Goal: Task Accomplishment & Management: Manage account settings

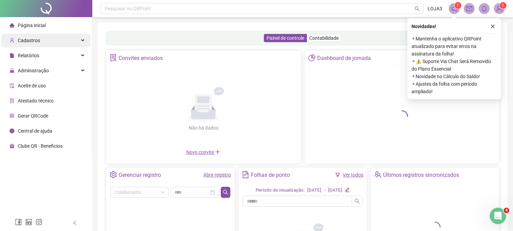
click at [66, 42] on div "Cadastros" at bounding box center [45, 41] width 89 height 14
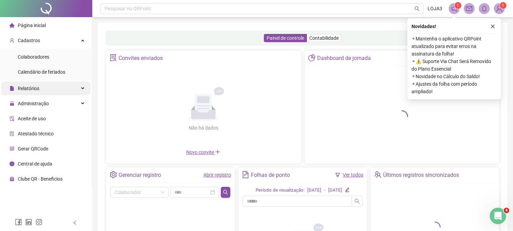
click at [52, 86] on div "Relatórios" at bounding box center [45, 88] width 89 height 14
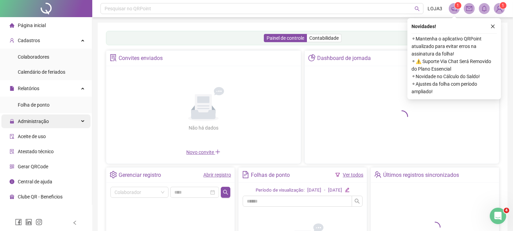
click at [53, 126] on div "Administração" at bounding box center [45, 121] width 89 height 14
click at [64, 120] on div "Administração" at bounding box center [45, 121] width 89 height 14
click at [83, 123] on div "Administração" at bounding box center [45, 121] width 89 height 14
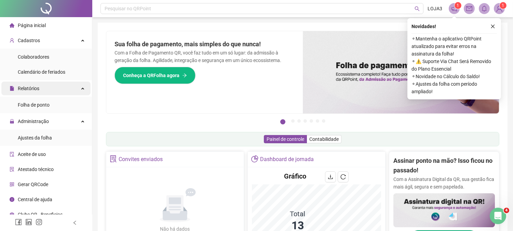
click at [82, 87] on div "Relatórios" at bounding box center [45, 88] width 89 height 14
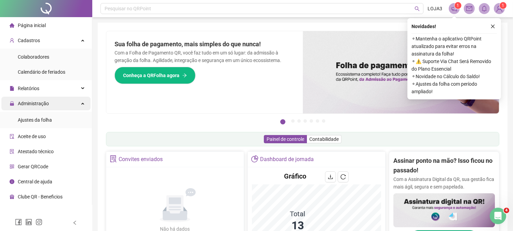
click at [76, 104] on div "Administração" at bounding box center [45, 103] width 89 height 14
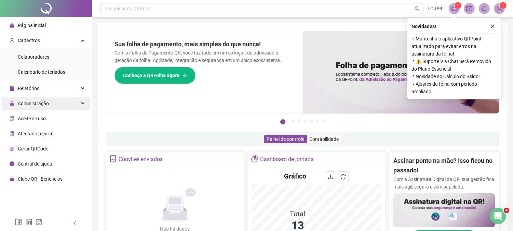
click at [75, 103] on div "Administração" at bounding box center [45, 103] width 89 height 14
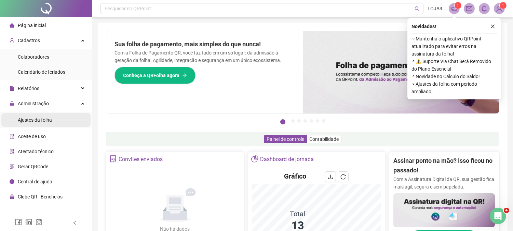
click at [47, 118] on span "Ajustes da folha" at bounding box center [35, 119] width 34 height 5
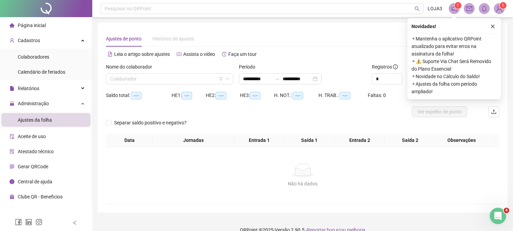
click at [177, 71] on div "Nome do colaborador" at bounding box center [170, 68] width 128 height 10
click at [177, 74] on input "search" at bounding box center [166, 79] width 113 height 10
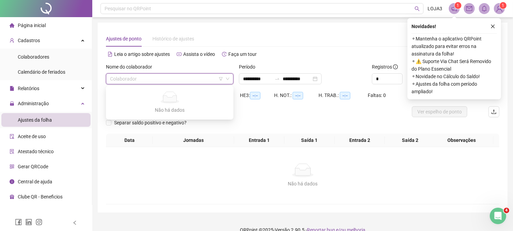
click at [51, 125] on div "Ajustes da folha" at bounding box center [35, 120] width 34 height 14
click at [134, 76] on input "search" at bounding box center [166, 79] width 113 height 10
click at [156, 107] on div "Não há dados" at bounding box center [169, 110] width 111 height 8
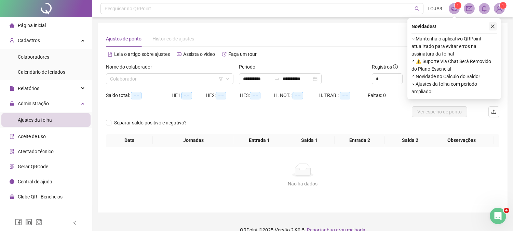
click at [497, 26] on button "button" at bounding box center [493, 26] width 8 height 8
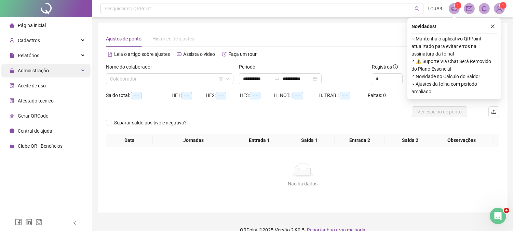
click at [57, 74] on div "Administração" at bounding box center [45, 71] width 89 height 14
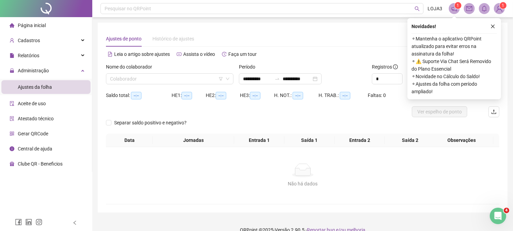
click at [46, 86] on span "Ajustes da folha" at bounding box center [35, 86] width 34 height 5
click at [491, 25] on icon "close" at bounding box center [493, 26] width 5 height 5
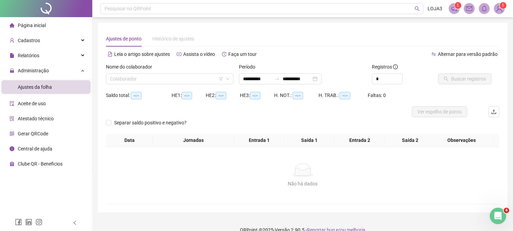
click at [63, 93] on li "Ajustes da folha" at bounding box center [45, 87] width 89 height 14
click at [128, 77] on input "search" at bounding box center [166, 79] width 113 height 10
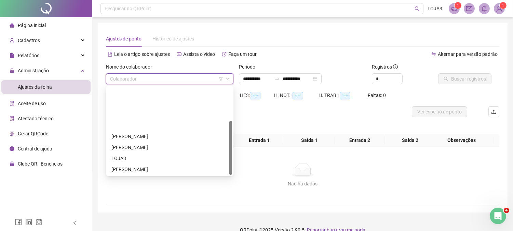
scroll to position [55, 0]
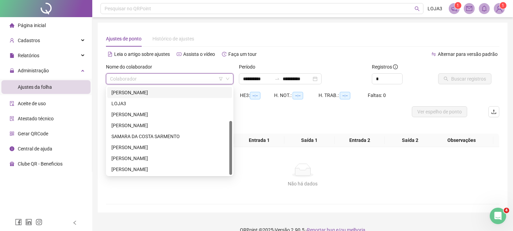
click at [139, 94] on div "[PERSON_NAME]" at bounding box center [170, 93] width 117 height 8
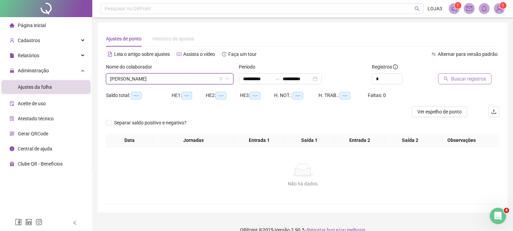
click at [474, 78] on span "Buscar registros" at bounding box center [469, 79] width 35 height 8
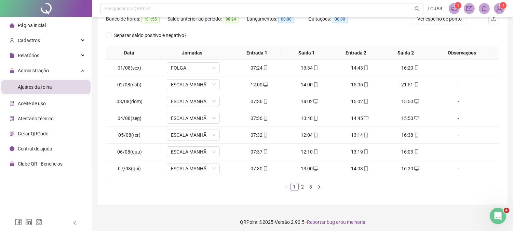
scroll to position [96, 0]
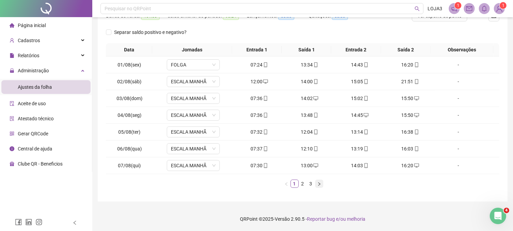
click at [320, 185] on icon "right" at bounding box center [319, 184] width 4 height 4
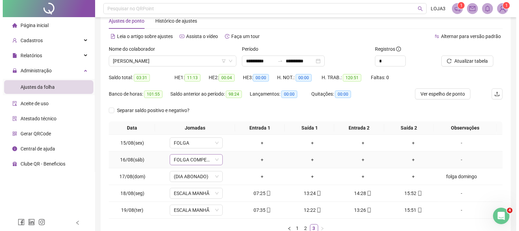
scroll to position [0, 0]
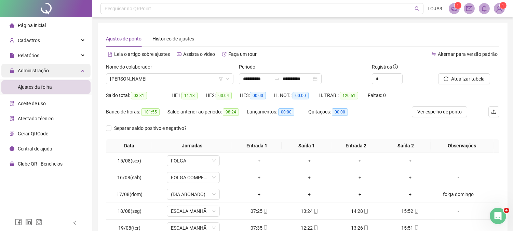
click at [59, 66] on div "Administração" at bounding box center [45, 71] width 89 height 14
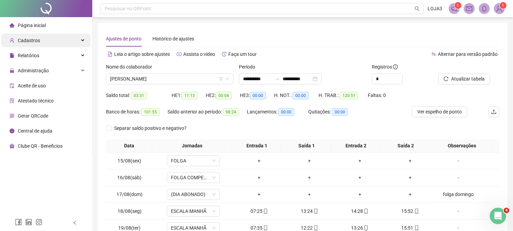
click at [65, 42] on div "Cadastros" at bounding box center [45, 41] width 89 height 14
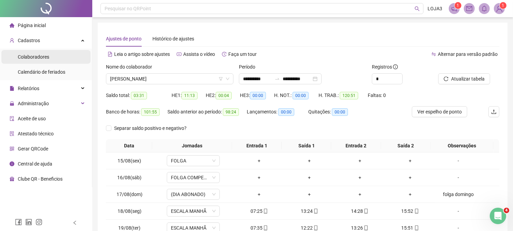
click at [56, 60] on li "Colaboradores" at bounding box center [45, 57] width 89 height 14
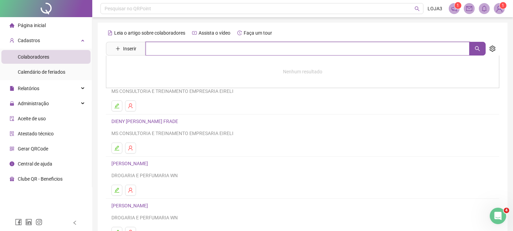
click at [158, 44] on input "text" at bounding box center [308, 49] width 324 height 14
click at [476, 46] on icon "search" at bounding box center [477, 48] width 5 height 5
type input "****"
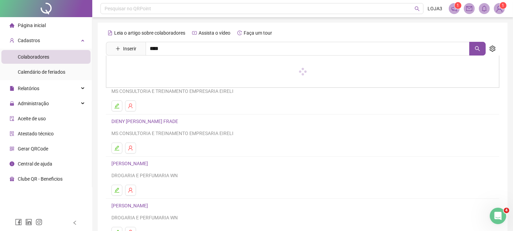
click at [498, 11] on img at bounding box center [500, 8] width 10 height 10
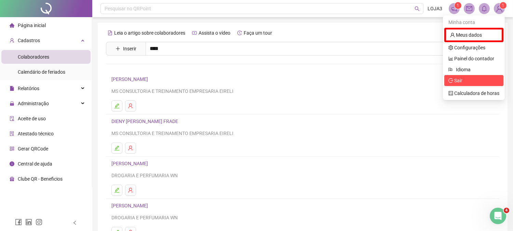
click at [456, 80] on span "Sair" at bounding box center [459, 80] width 8 height 5
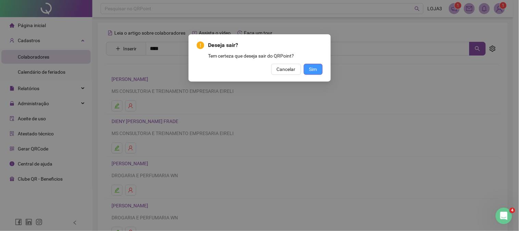
click at [322, 68] on button "Sim" at bounding box center [313, 69] width 19 height 11
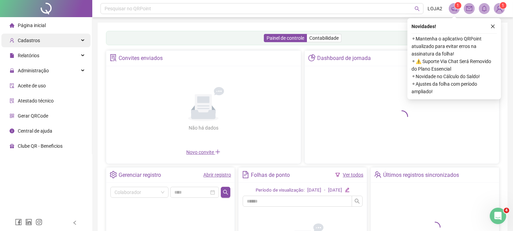
click at [35, 42] on span "Cadastros" at bounding box center [29, 40] width 22 height 5
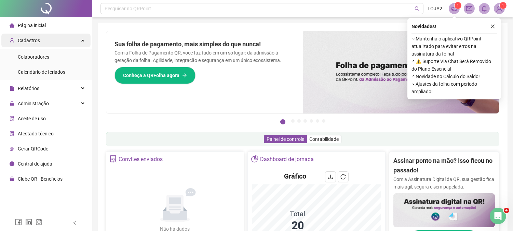
click at [80, 39] on div "Cadastros" at bounding box center [45, 41] width 89 height 14
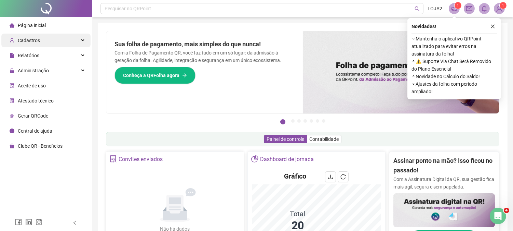
click at [80, 39] on div "Cadastros" at bounding box center [45, 41] width 89 height 14
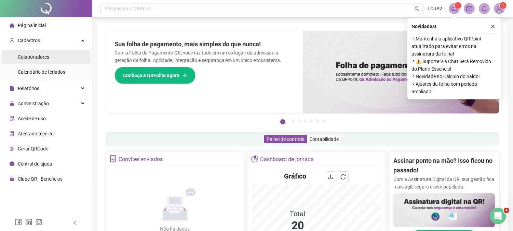
click at [42, 54] on span "Colaboradores" at bounding box center [33, 56] width 31 height 5
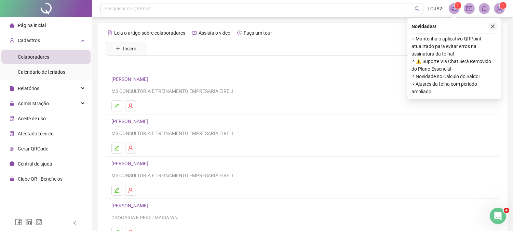
click at [491, 26] on icon "close" at bounding box center [493, 26] width 5 height 5
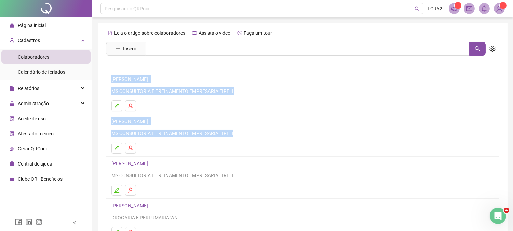
drag, startPoint x: 512, startPoint y: 31, endPoint x: 466, endPoint y: 40, distance: 46.6
click at [486, 125] on div "Pesquisar no QRPoint LOJA2 1 1 Leia o artigo sobre colaboradores Assista o víde…" at bounding box center [302, 165] width 421 height 331
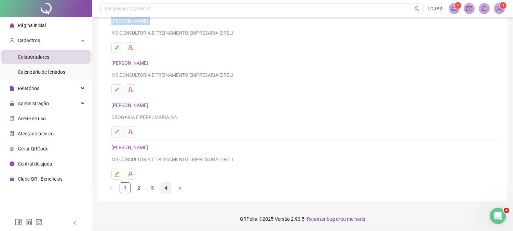
click at [168, 189] on link "4" at bounding box center [166, 187] width 10 height 10
click at [153, 188] on link "3" at bounding box center [152, 187] width 10 height 10
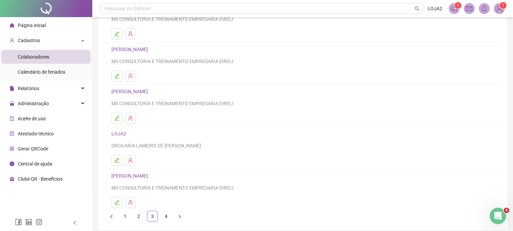
scroll to position [88, 0]
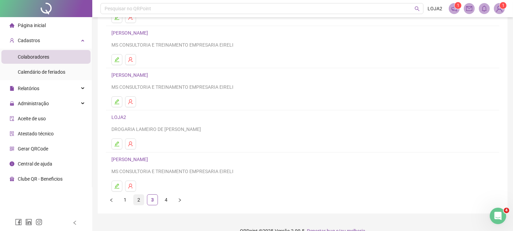
click at [141, 202] on link "2" at bounding box center [139, 199] width 10 height 10
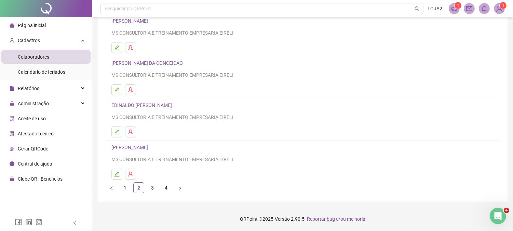
scroll to position [0, 0]
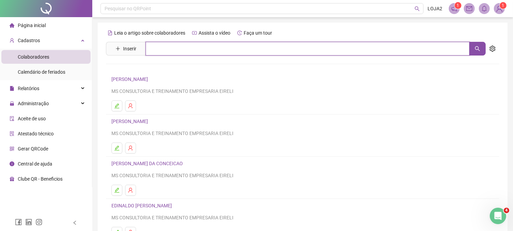
click at [195, 47] on input "text" at bounding box center [308, 49] width 324 height 14
click at [483, 50] on button "button" at bounding box center [478, 49] width 16 height 14
type input "****"
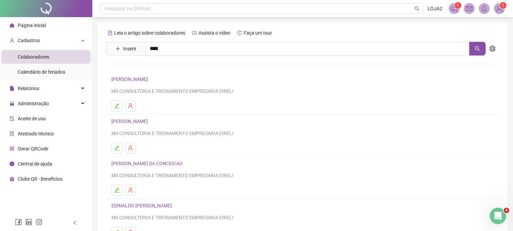
click at [177, 70] on link "RUTH HELENA CARDOSO MARQUES Inativo" at bounding box center [148, 68] width 58 height 5
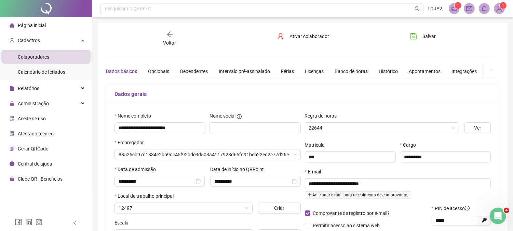
type input "**********"
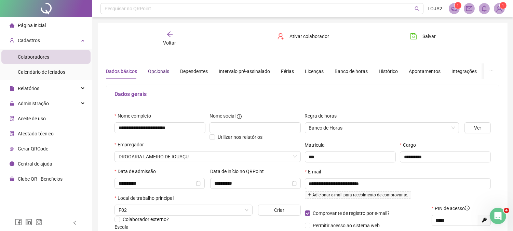
click at [160, 73] on div "Opcionais" at bounding box center [158, 71] width 21 height 8
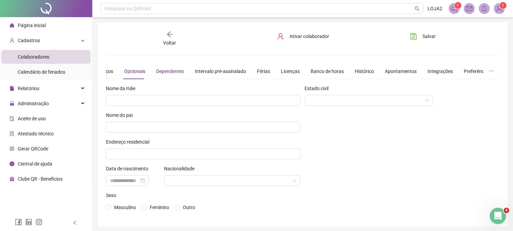
click at [179, 69] on div "Dependentes" at bounding box center [170, 71] width 28 height 8
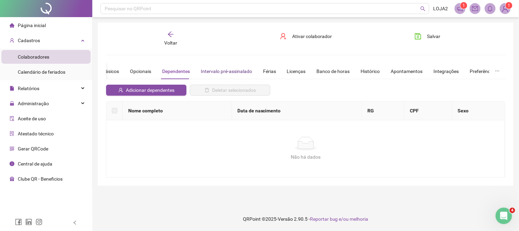
click at [210, 73] on div "Intervalo pré-assinalado" at bounding box center [226, 71] width 51 height 8
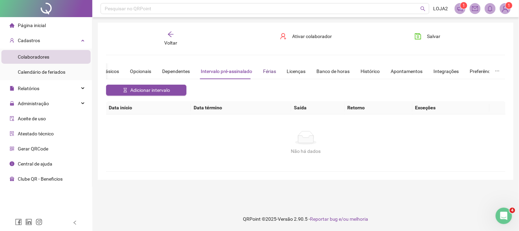
click at [264, 67] on div "Férias" at bounding box center [269, 71] width 13 height 8
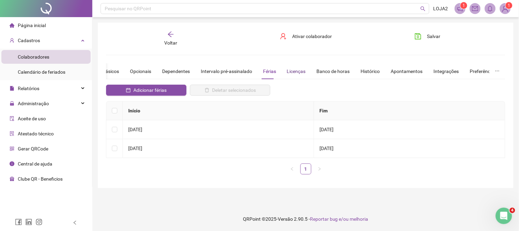
click at [288, 72] on div "Licenças" at bounding box center [296, 71] width 19 height 8
click at [324, 70] on div "Banco de horas" at bounding box center [333, 71] width 33 height 8
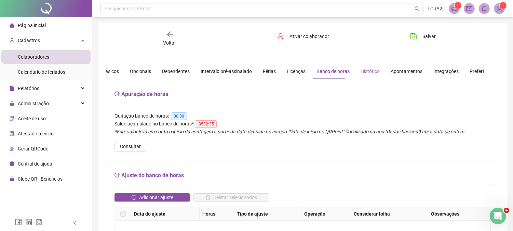
click at [369, 76] on div "Histórico" at bounding box center [370, 71] width 19 height 16
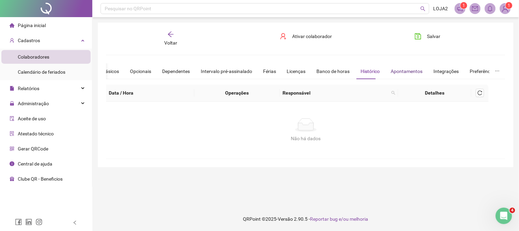
click at [400, 70] on div "Apontamentos" at bounding box center [407, 71] width 32 height 8
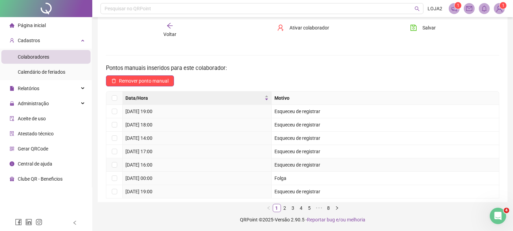
scroll to position [192, 0]
click at [335, 207] on icon "right" at bounding box center [337, 207] width 4 height 4
click at [335, 207] on link "8" at bounding box center [333, 207] width 8 height 8
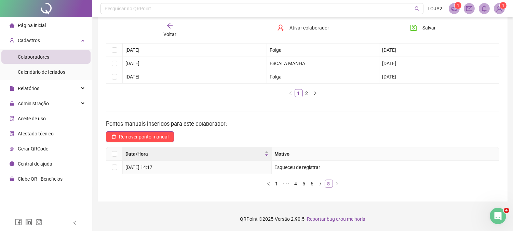
scroll to position [135, 0]
click at [322, 187] on link "7" at bounding box center [321, 184] width 8 height 8
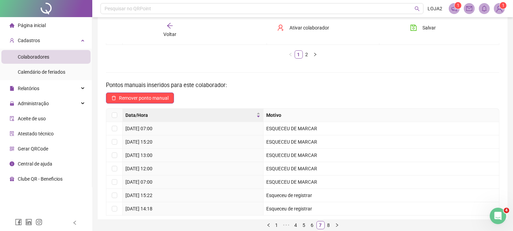
scroll to position [192, 0]
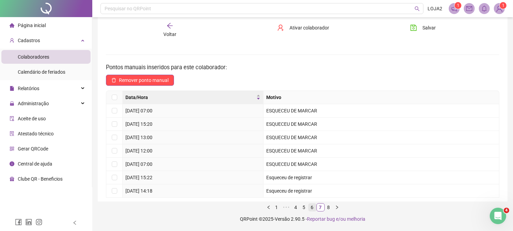
click at [312, 208] on link "6" at bounding box center [313, 207] width 8 height 8
click at [305, 207] on link "5" at bounding box center [305, 207] width 8 height 8
click at [299, 207] on link "4" at bounding box center [301, 207] width 8 height 8
click at [294, 207] on link "4" at bounding box center [298, 207] width 8 height 8
click at [289, 208] on link "3" at bounding box center [290, 207] width 8 height 8
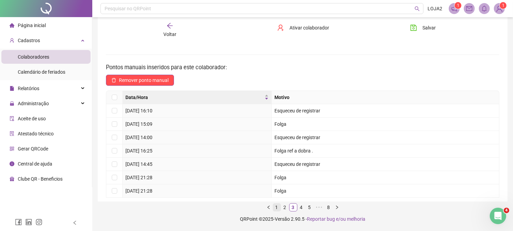
click at [276, 208] on link "1" at bounding box center [277, 207] width 8 height 8
click at [328, 208] on link "8" at bounding box center [329, 207] width 8 height 8
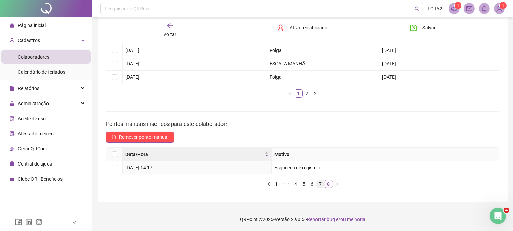
click at [323, 183] on link "7" at bounding box center [321, 184] width 8 height 8
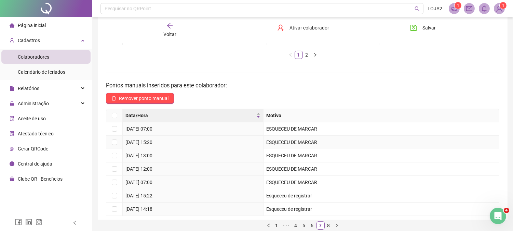
scroll to position [192, 0]
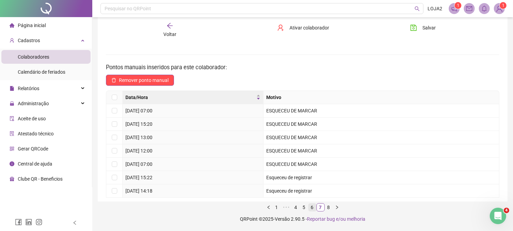
click at [312, 207] on link "6" at bounding box center [313, 207] width 8 height 8
click at [305, 206] on link "5" at bounding box center [305, 207] width 8 height 8
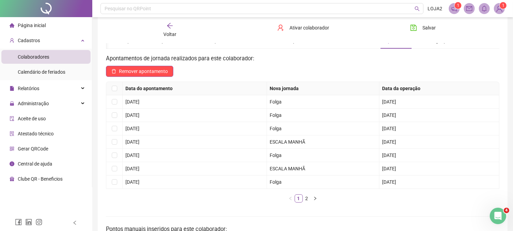
scroll to position [14, 0]
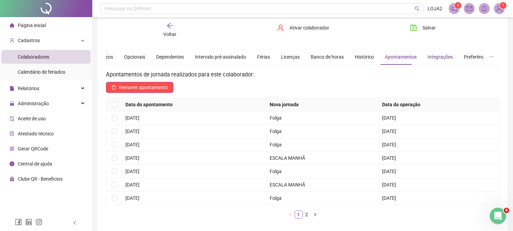
click at [441, 56] on div "Integrações" at bounding box center [440, 57] width 25 height 8
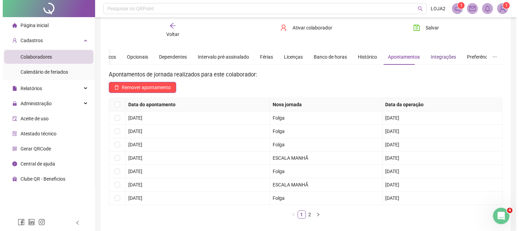
scroll to position [0, 0]
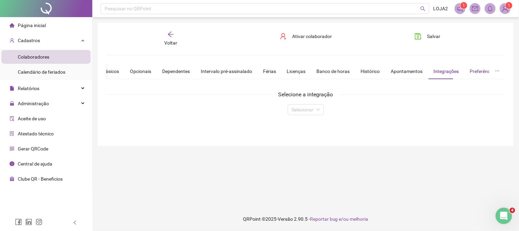
click at [470, 72] on div "Preferências" at bounding box center [483, 71] width 27 height 8
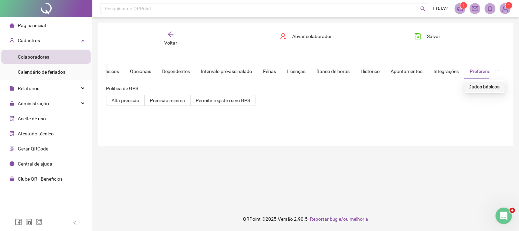
click at [488, 86] on span "Dados básicos" at bounding box center [485, 87] width 33 height 8
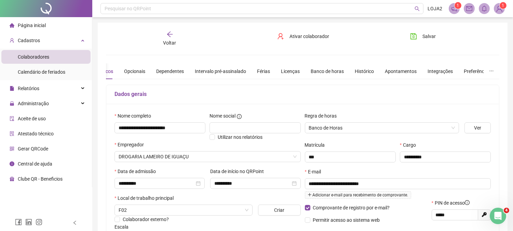
click at [170, 40] on span "Voltar" at bounding box center [170, 42] width 13 height 5
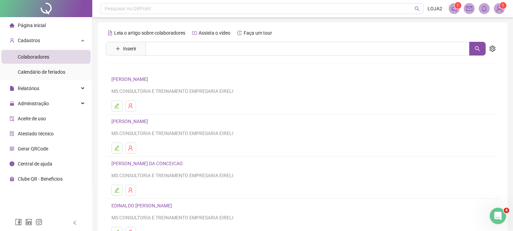
click at [502, 11] on img at bounding box center [500, 8] width 10 height 10
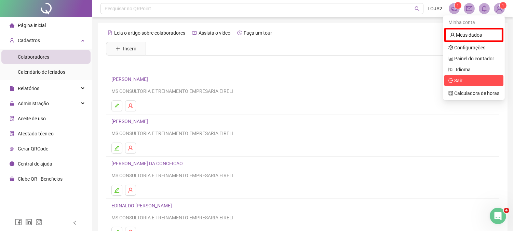
click at [458, 78] on span "Sair" at bounding box center [459, 80] width 8 height 5
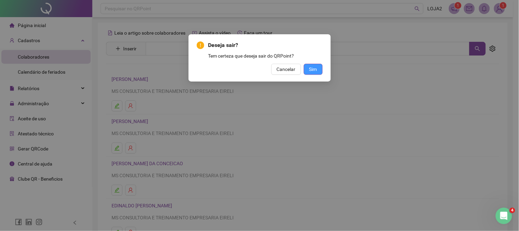
click at [312, 67] on span "Sim" at bounding box center [313, 69] width 8 height 8
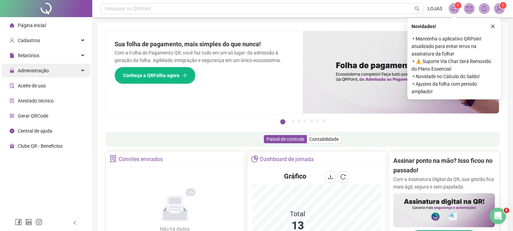
click at [74, 71] on div "Administração" at bounding box center [45, 71] width 89 height 14
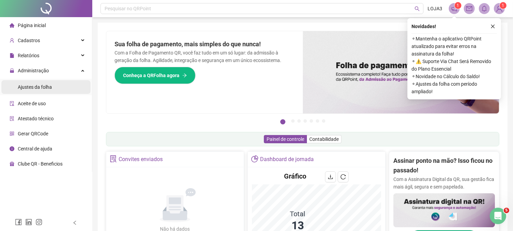
click at [54, 89] on li "Ajustes da folha" at bounding box center [45, 87] width 89 height 14
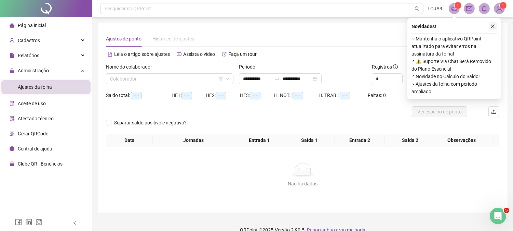
click at [493, 25] on icon "close" at bounding box center [493, 26] width 5 height 5
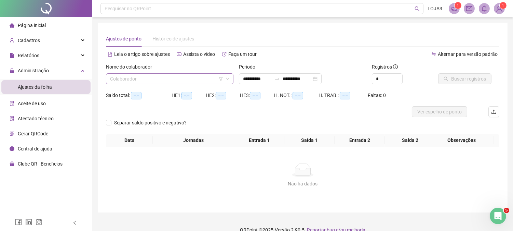
click at [145, 79] on input "search" at bounding box center [166, 79] width 113 height 10
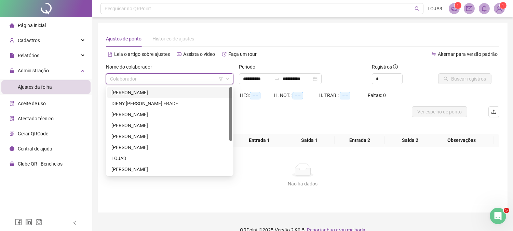
click at [153, 94] on div "[PERSON_NAME]" at bounding box center [170, 93] width 117 height 8
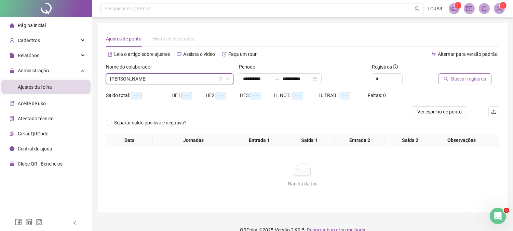
click at [470, 81] on span "Buscar registros" at bounding box center [469, 79] width 35 height 8
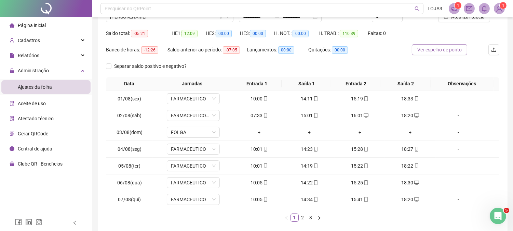
scroll to position [96, 0]
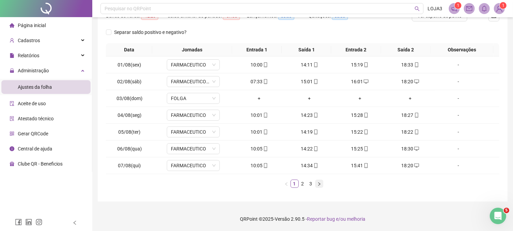
click at [320, 184] on icon "right" at bounding box center [319, 183] width 2 height 3
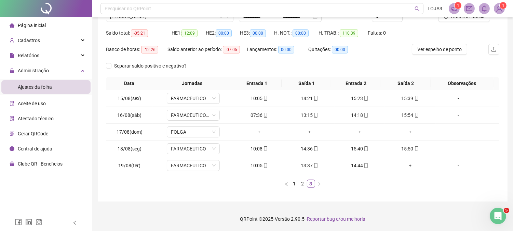
scroll to position [62, 0]
click at [408, 166] on div "+" at bounding box center [410, 165] width 45 height 8
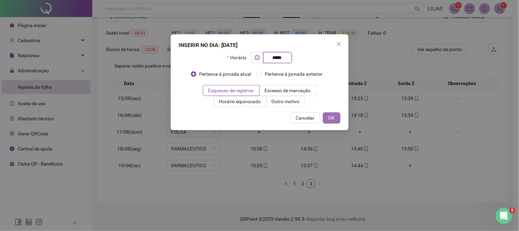
type input "*****"
click at [336, 121] on button "OK" at bounding box center [331, 117] width 17 height 11
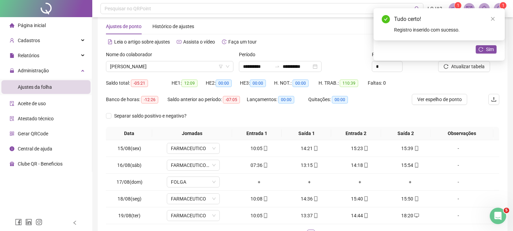
scroll to position [0, 0]
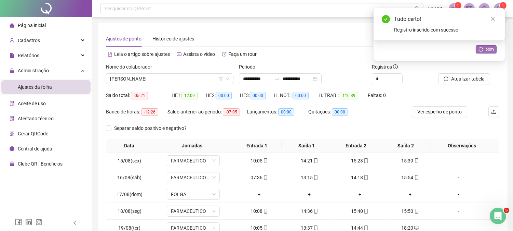
click at [494, 49] on span "Sim" at bounding box center [490, 49] width 8 height 8
click at [165, 39] on div "Histórico de ajustes" at bounding box center [174, 39] width 42 height 8
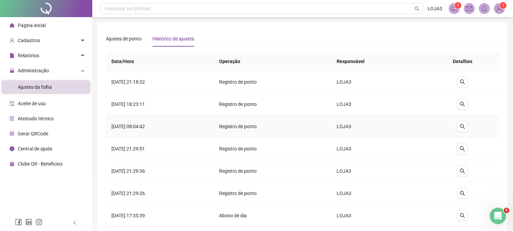
scroll to position [88, 0]
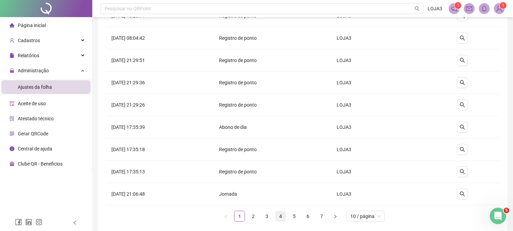
click at [282, 217] on link "4" at bounding box center [281, 216] width 10 height 10
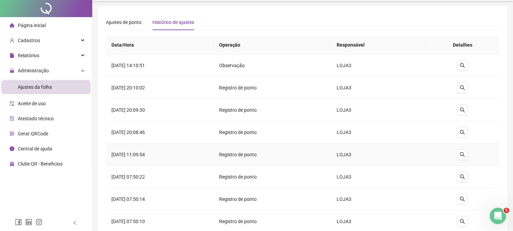
scroll to position [0, 0]
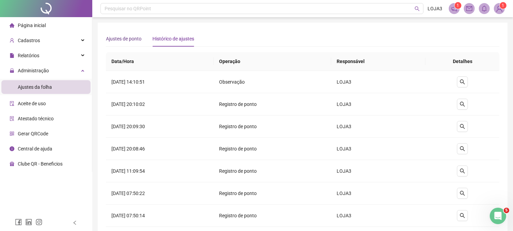
click at [125, 40] on div "Ajustes de ponto" at bounding box center [124, 39] width 36 height 8
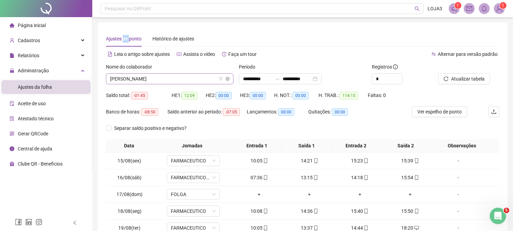
click at [182, 81] on span "[PERSON_NAME]" at bounding box center [169, 79] width 119 height 10
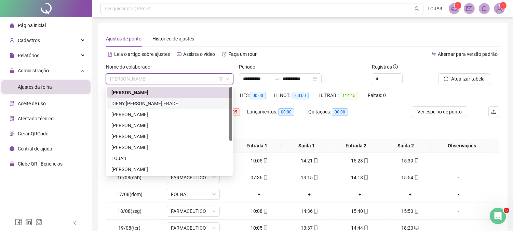
click at [175, 103] on div "DIENY [PERSON_NAME] FRADE" at bounding box center [170, 104] width 117 height 8
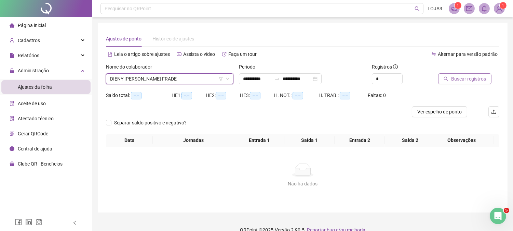
click at [488, 80] on button "Buscar registros" at bounding box center [465, 78] width 53 height 11
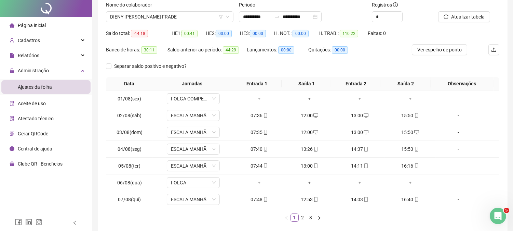
scroll to position [96, 0]
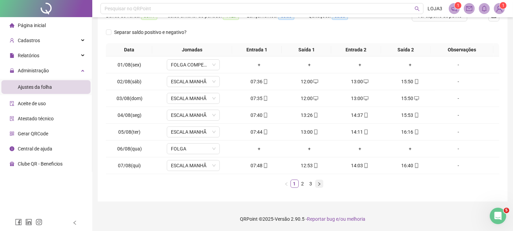
click at [321, 183] on icon "right" at bounding box center [319, 184] width 4 height 4
click at [320, 182] on icon "right" at bounding box center [319, 184] width 4 height 4
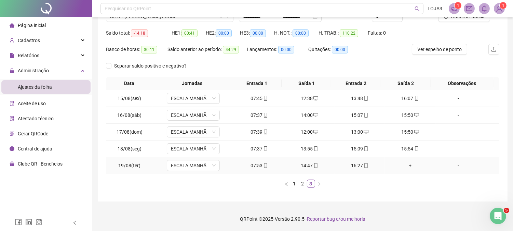
click at [403, 163] on div "+" at bounding box center [410, 165] width 45 height 8
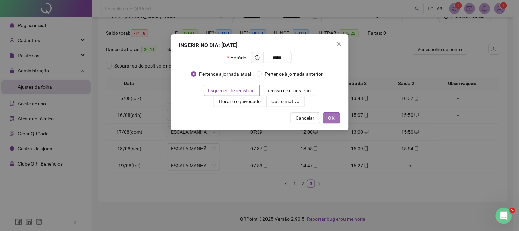
type input "*****"
click at [336, 121] on button "OK" at bounding box center [331, 117] width 17 height 11
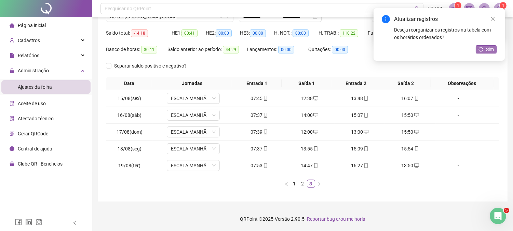
click at [483, 49] on icon "reload" at bounding box center [481, 49] width 5 height 5
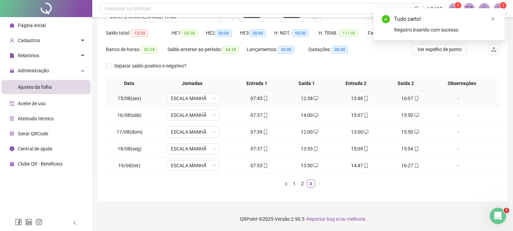
scroll to position [0, 0]
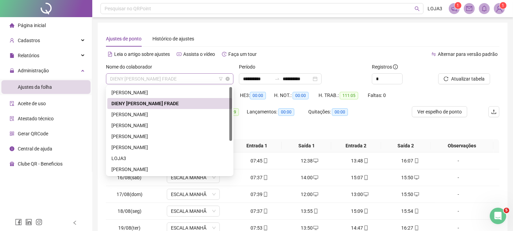
click at [175, 80] on span "DIENY [PERSON_NAME] FRADE" at bounding box center [169, 79] width 119 height 10
click at [157, 112] on div "[PERSON_NAME]" at bounding box center [170, 114] width 117 height 8
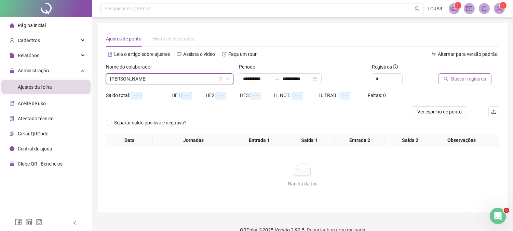
click at [479, 77] on span "Buscar registros" at bounding box center [469, 79] width 35 height 8
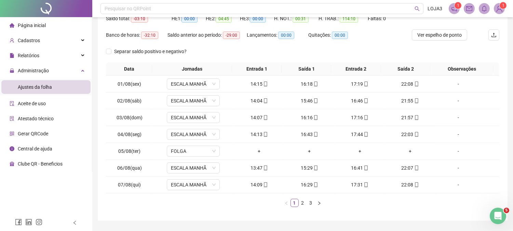
scroll to position [96, 0]
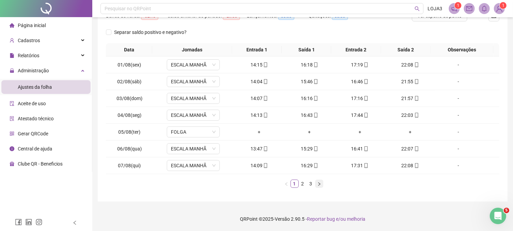
click at [319, 184] on icon "right" at bounding box center [319, 184] width 4 height 4
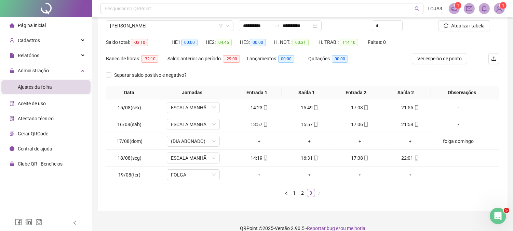
scroll to position [0, 0]
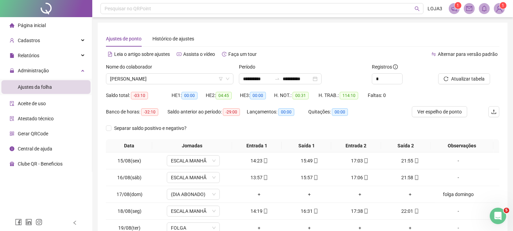
click at [181, 86] on div "Nome do colaborador [PERSON_NAME]" at bounding box center [169, 76] width 133 height 27
click at [187, 78] on span "[PERSON_NAME]" at bounding box center [169, 79] width 119 height 10
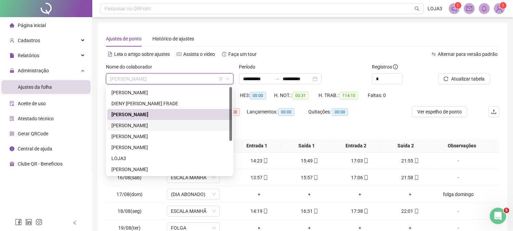
click at [151, 125] on div "[PERSON_NAME]" at bounding box center [170, 125] width 117 height 8
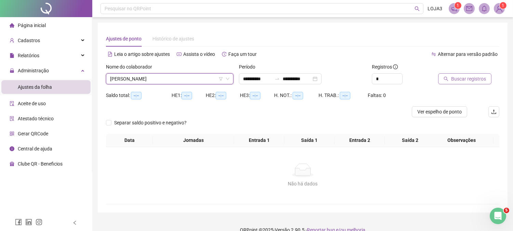
click at [466, 78] on span "Buscar registros" at bounding box center [469, 79] width 35 height 8
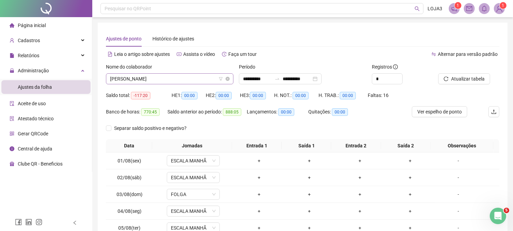
click at [152, 83] on span "[PERSON_NAME]" at bounding box center [169, 79] width 119 height 10
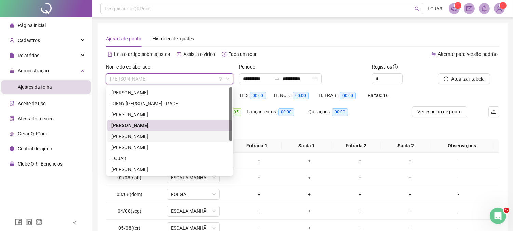
click at [173, 133] on div "[PERSON_NAME]" at bounding box center [170, 136] width 117 height 8
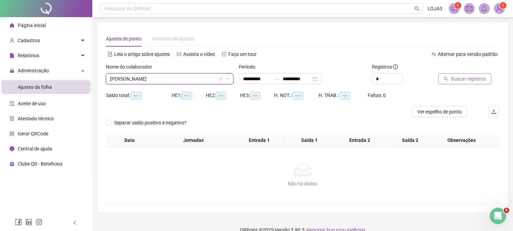
click at [456, 73] on button "Buscar registros" at bounding box center [465, 78] width 53 height 11
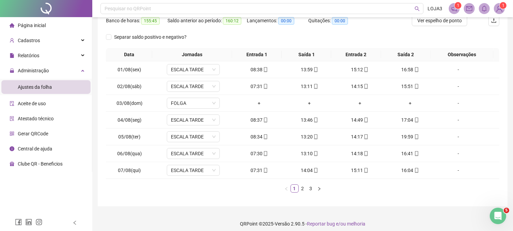
scroll to position [96, 0]
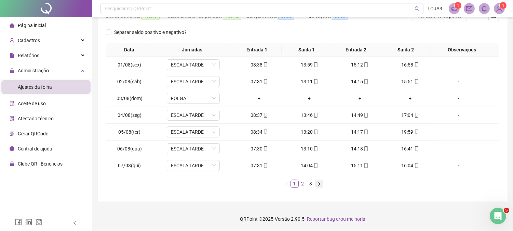
click at [320, 183] on icon "right" at bounding box center [319, 184] width 4 height 4
click at [319, 183] on icon "right" at bounding box center [319, 184] width 4 height 4
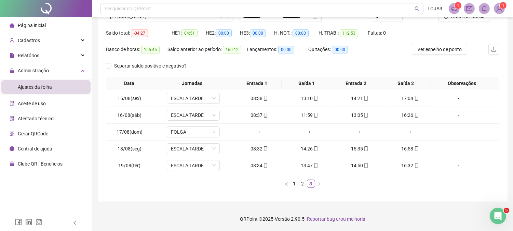
scroll to position [62, 0]
click at [285, 186] on icon "left" at bounding box center [287, 184] width 4 height 4
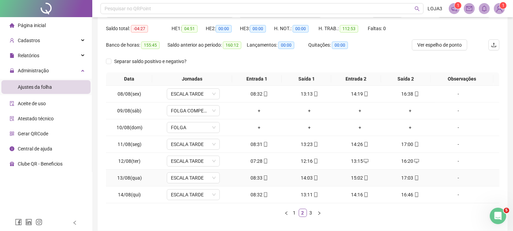
scroll to position [96, 0]
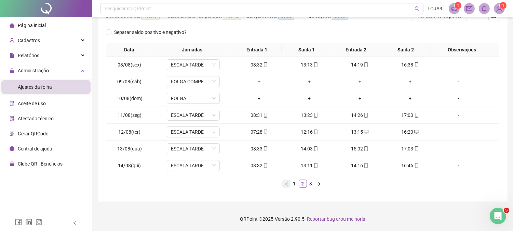
click at [286, 183] on icon "left" at bounding box center [287, 184] width 4 height 4
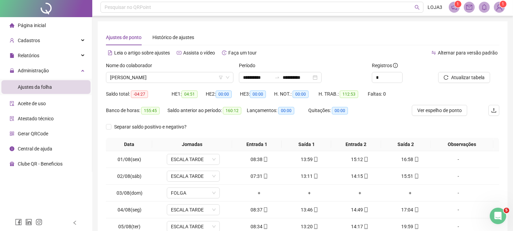
scroll to position [0, 0]
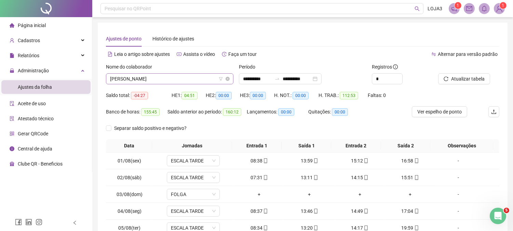
click at [214, 77] on span "[PERSON_NAME]" at bounding box center [169, 79] width 119 height 10
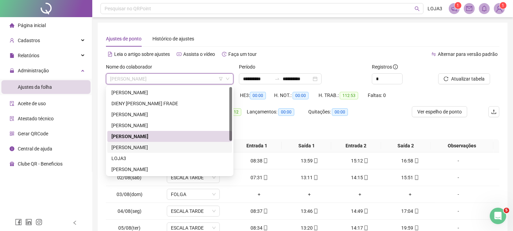
click at [177, 145] on div "[PERSON_NAME]" at bounding box center [170, 147] width 117 height 8
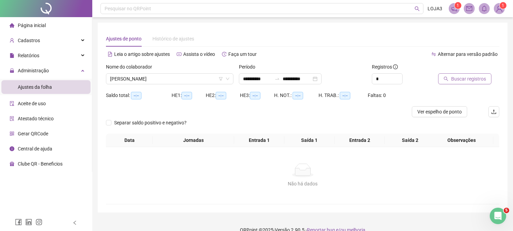
click at [469, 79] on span "Buscar registros" at bounding box center [469, 79] width 35 height 8
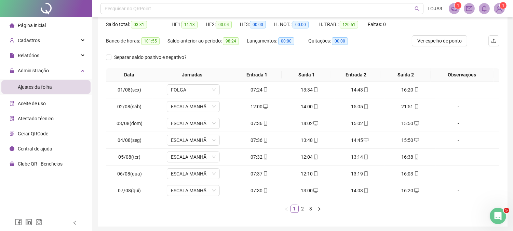
scroll to position [96, 0]
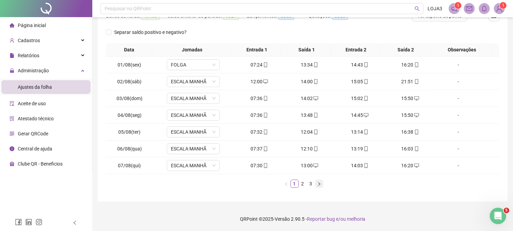
click at [316, 185] on button "button" at bounding box center [319, 183] width 8 height 8
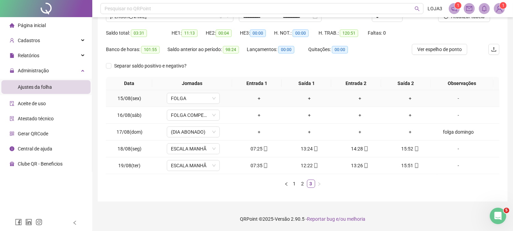
scroll to position [0, 0]
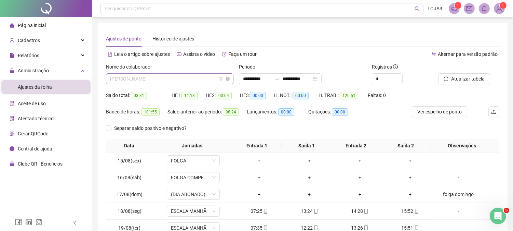
click at [194, 77] on span "[PERSON_NAME]" at bounding box center [169, 79] width 119 height 10
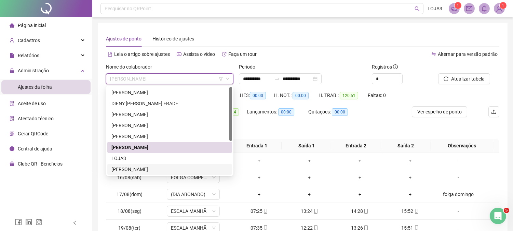
click at [133, 168] on div "[PERSON_NAME]" at bounding box center [170, 169] width 117 height 8
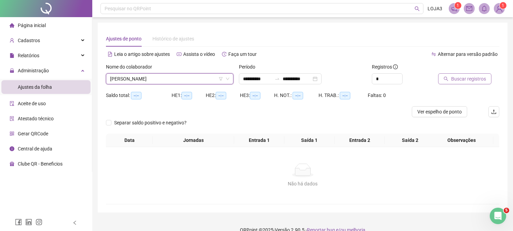
click at [450, 84] on button "Buscar registros" at bounding box center [465, 78] width 53 height 11
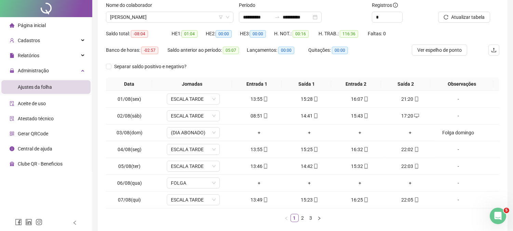
scroll to position [96, 0]
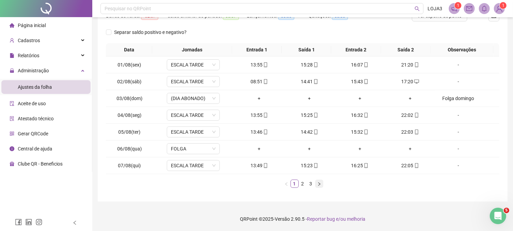
click at [318, 186] on icon "right" at bounding box center [319, 184] width 4 height 4
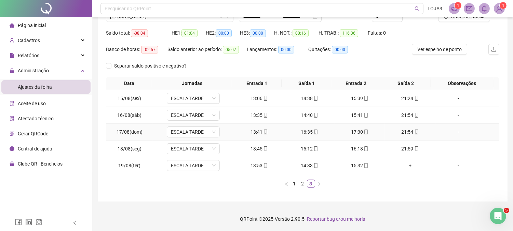
scroll to position [0, 0]
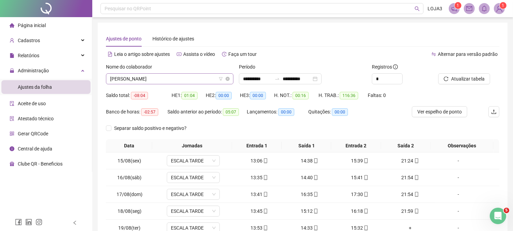
click at [178, 77] on span "[PERSON_NAME]" at bounding box center [169, 79] width 119 height 10
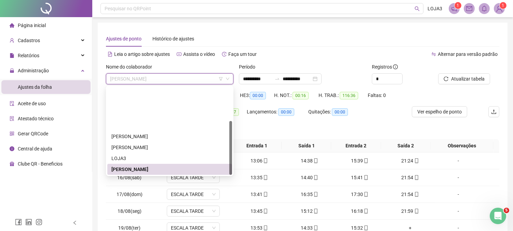
scroll to position [55, 0]
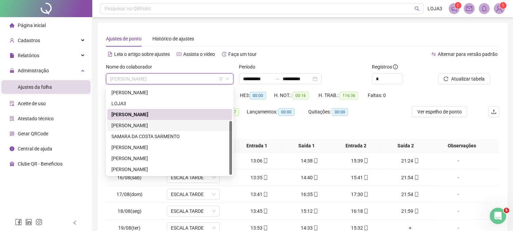
click at [177, 122] on div "[PERSON_NAME]" at bounding box center [170, 125] width 117 height 8
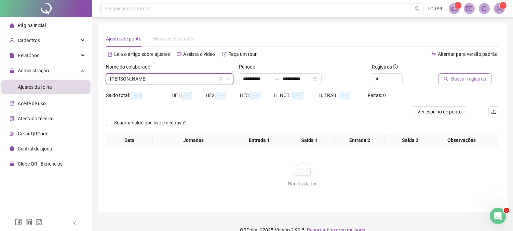
click at [453, 77] on span "Buscar registros" at bounding box center [469, 79] width 35 height 8
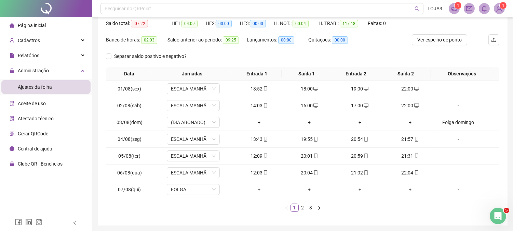
scroll to position [88, 0]
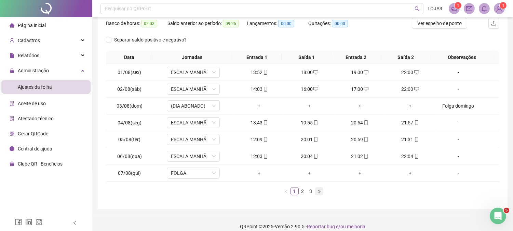
click at [321, 192] on icon "right" at bounding box center [319, 191] width 4 height 4
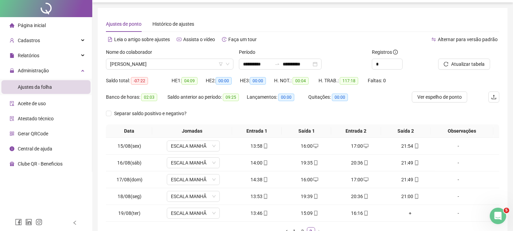
scroll to position [0, 0]
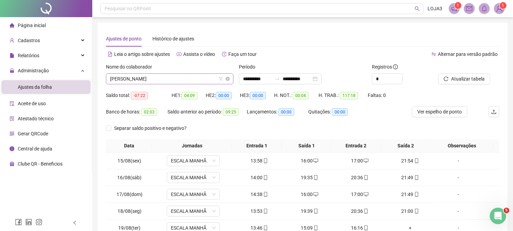
click at [188, 76] on span "[PERSON_NAME]" at bounding box center [169, 79] width 119 height 10
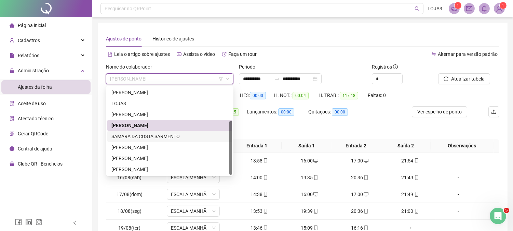
click at [167, 133] on div "SAMARA DA COSTA SARMENTO" at bounding box center [170, 136] width 117 height 8
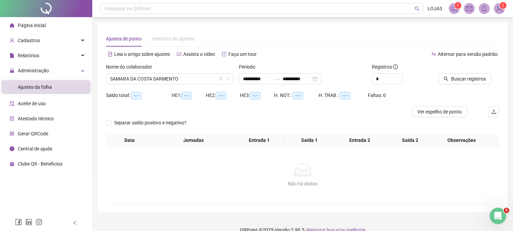
click at [466, 85] on div "Buscar registros" at bounding box center [469, 76] width 67 height 27
click at [466, 77] on span "Buscar registros" at bounding box center [469, 79] width 35 height 8
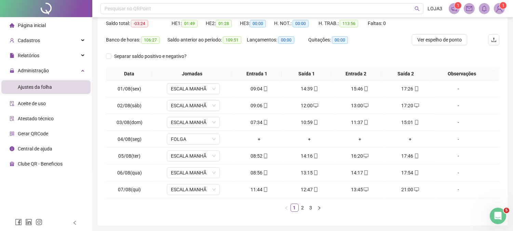
scroll to position [88, 0]
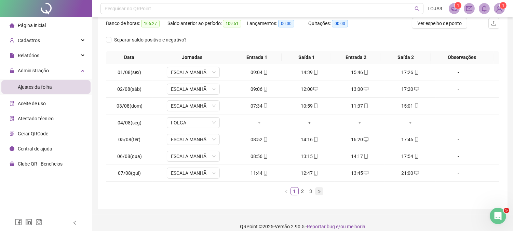
click at [320, 193] on button "button" at bounding box center [319, 191] width 8 height 8
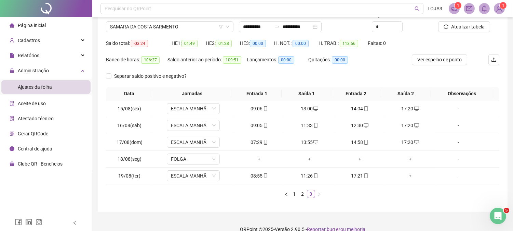
scroll to position [62, 0]
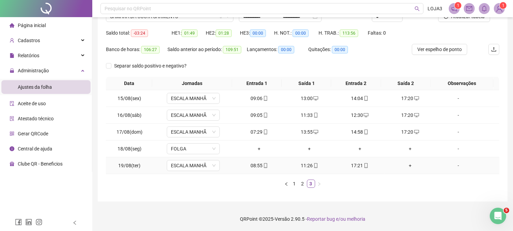
click at [406, 165] on div "+" at bounding box center [410, 165] width 45 height 8
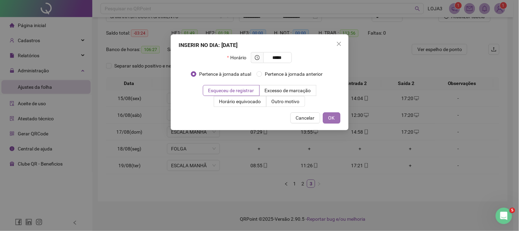
type input "*****"
click at [334, 113] on button "OK" at bounding box center [331, 117] width 17 height 11
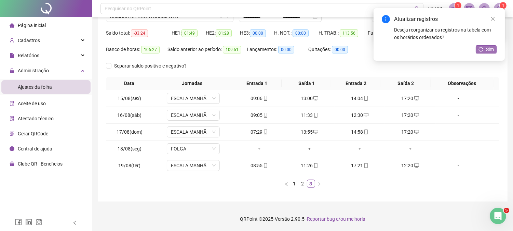
click at [485, 49] on button "Sim" at bounding box center [486, 49] width 21 height 8
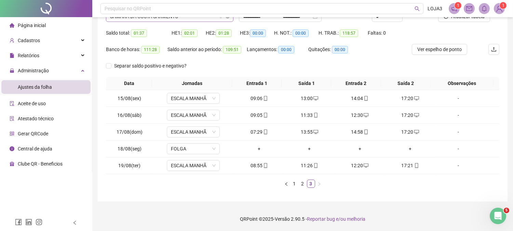
scroll to position [0, 0]
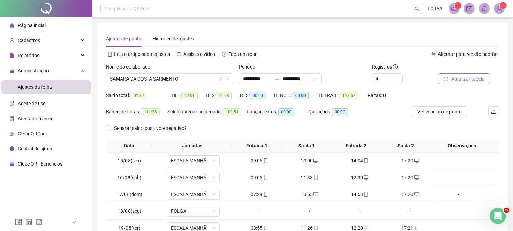
click at [466, 77] on span "Atualizar tabela" at bounding box center [469, 79] width 34 height 8
click at [145, 83] on span "SAMARA DA COSTA SARMENTO" at bounding box center [169, 79] width 119 height 10
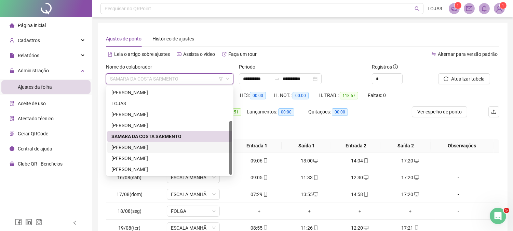
click at [162, 147] on div "[PERSON_NAME]" at bounding box center [170, 147] width 117 height 8
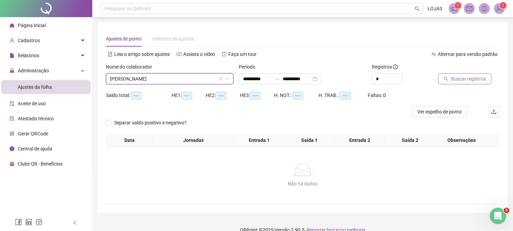
click at [461, 80] on span "Buscar registros" at bounding box center [469, 79] width 35 height 8
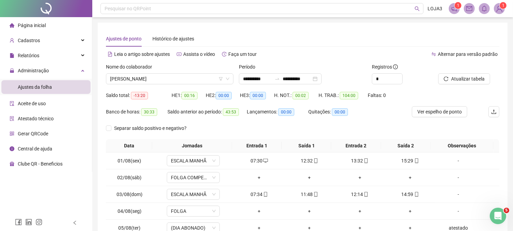
scroll to position [88, 0]
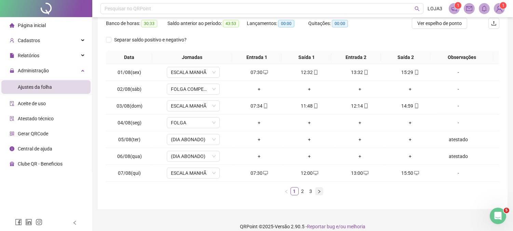
click at [322, 193] on button "button" at bounding box center [319, 191] width 8 height 8
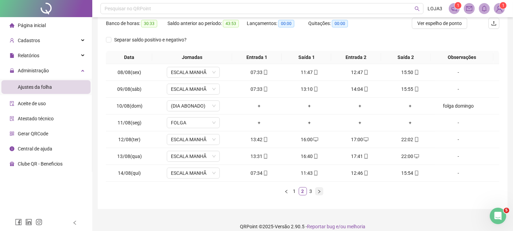
click at [322, 193] on button "button" at bounding box center [319, 191] width 8 height 8
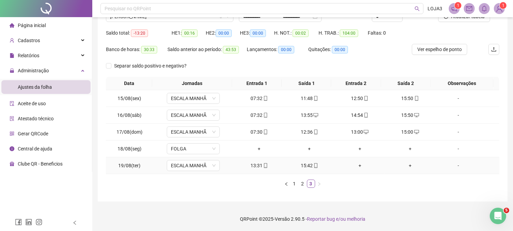
click at [359, 166] on div "+" at bounding box center [360, 165] width 45 height 8
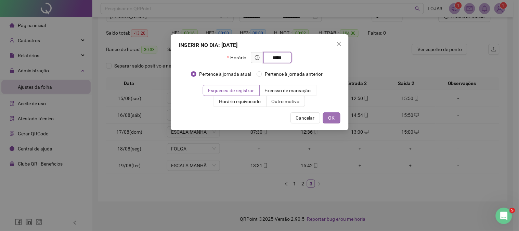
type input "*****"
click at [336, 118] on button "OK" at bounding box center [331, 117] width 17 height 11
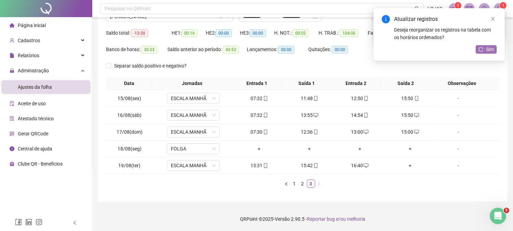
click at [479, 50] on icon "reload" at bounding box center [481, 49] width 5 height 5
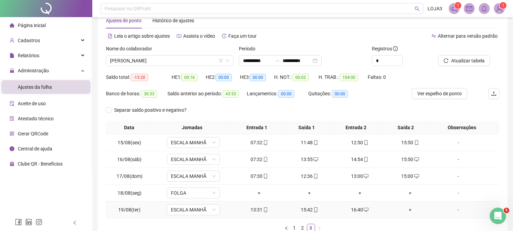
scroll to position [0, 0]
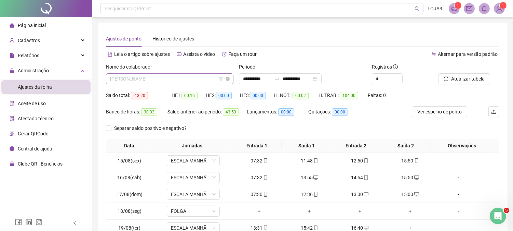
click at [186, 80] on span "[PERSON_NAME]" at bounding box center [169, 79] width 119 height 10
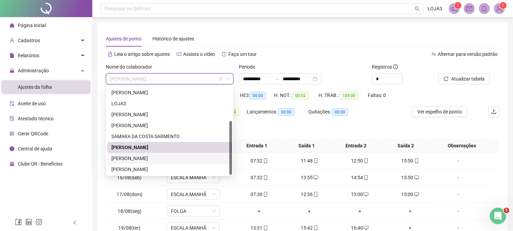
click at [148, 159] on div "[PERSON_NAME]" at bounding box center [170, 158] width 117 height 8
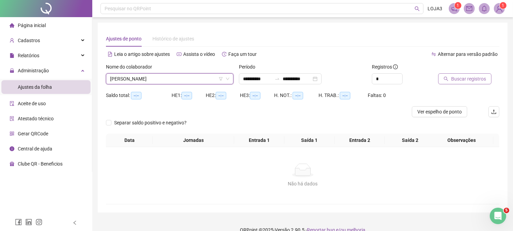
click at [453, 74] on button "Buscar registros" at bounding box center [465, 78] width 53 height 11
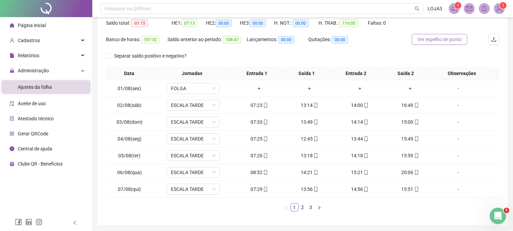
scroll to position [88, 0]
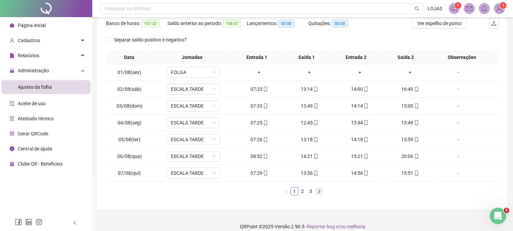
click at [317, 191] on icon "right" at bounding box center [319, 191] width 4 height 4
click at [318, 191] on icon "right" at bounding box center [319, 191] width 4 height 4
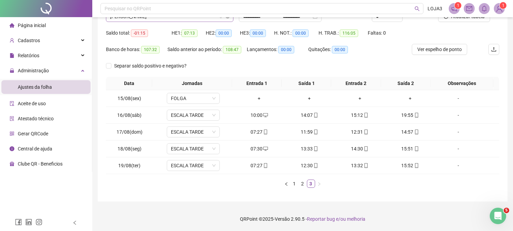
scroll to position [0, 0]
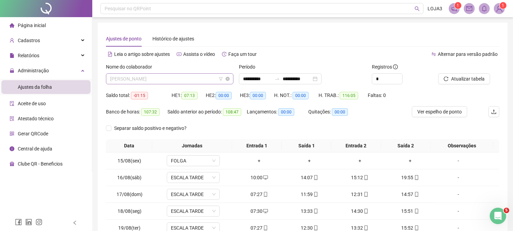
click at [185, 79] on span "[PERSON_NAME]" at bounding box center [169, 79] width 119 height 10
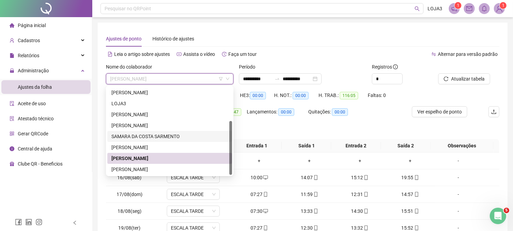
scroll to position [62, 0]
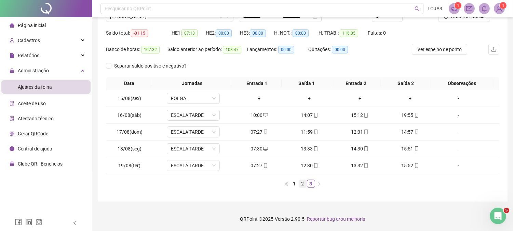
click at [301, 185] on link "2" at bounding box center [303, 184] width 8 height 8
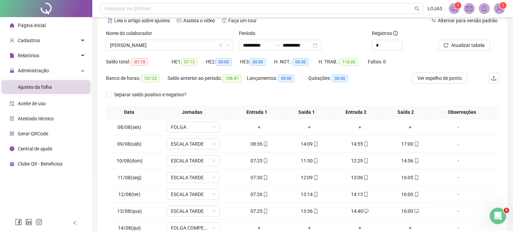
scroll to position [0, 0]
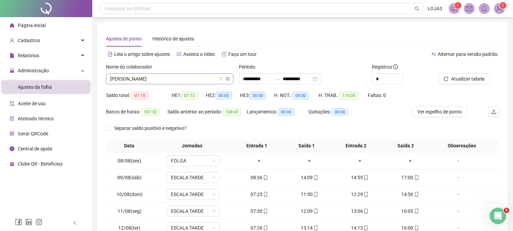
click at [203, 77] on span "[PERSON_NAME]" at bounding box center [169, 79] width 119 height 10
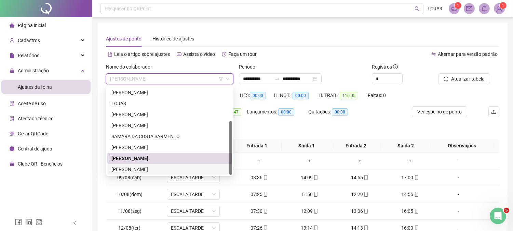
click at [167, 166] on div "[PERSON_NAME]" at bounding box center [170, 169] width 117 height 8
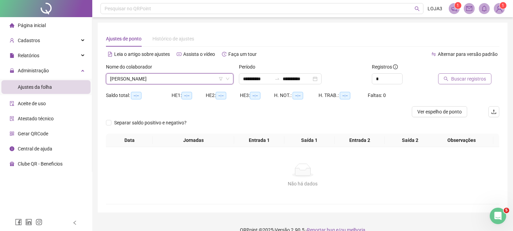
click at [485, 78] on button "Buscar registros" at bounding box center [465, 78] width 53 height 11
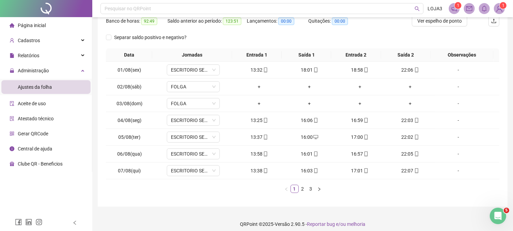
scroll to position [96, 0]
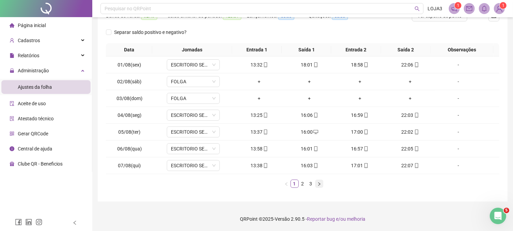
click at [320, 183] on icon "right" at bounding box center [319, 184] width 4 height 4
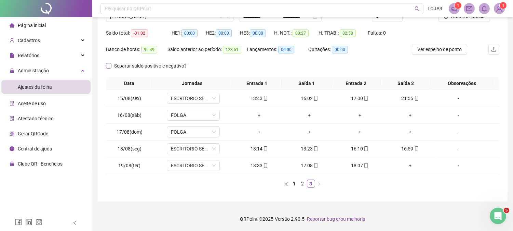
scroll to position [0, 0]
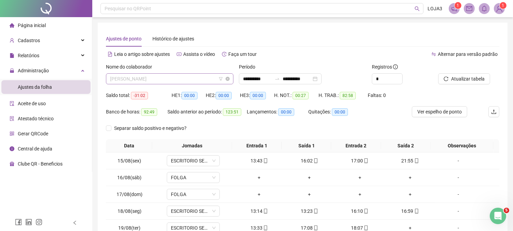
click at [177, 78] on span "[PERSON_NAME]" at bounding box center [169, 79] width 119 height 10
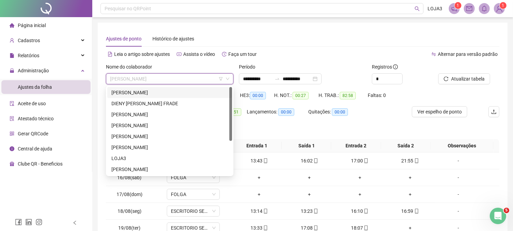
click at [188, 91] on div "[PERSON_NAME]" at bounding box center [170, 93] width 117 height 8
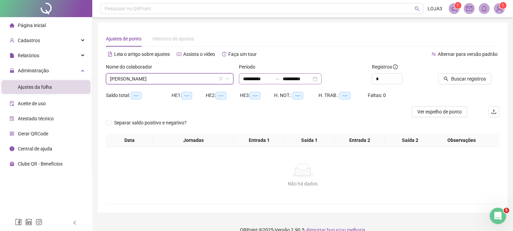
click at [322, 76] on div "**********" at bounding box center [280, 78] width 83 height 11
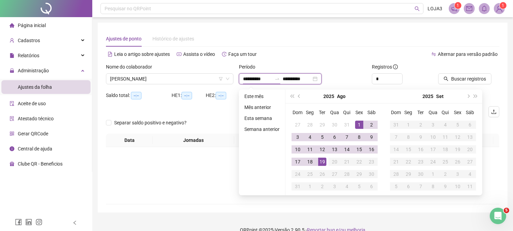
click at [322, 76] on div "**********" at bounding box center [280, 78] width 83 height 11
click at [300, 97] on button "prev-year" at bounding box center [300, 96] width 8 height 14
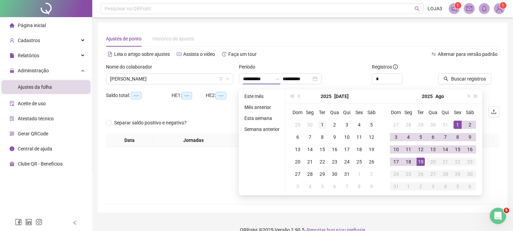
type input "**********"
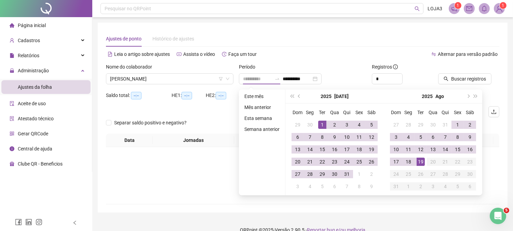
click at [324, 122] on div "1" at bounding box center [322, 124] width 8 height 8
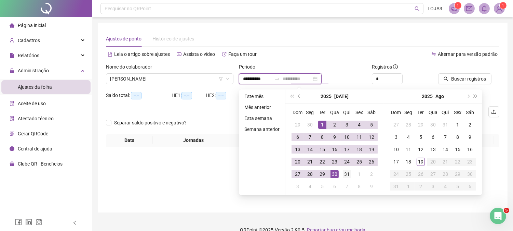
type input "**********"
click at [346, 172] on div "31" at bounding box center [347, 174] width 8 height 8
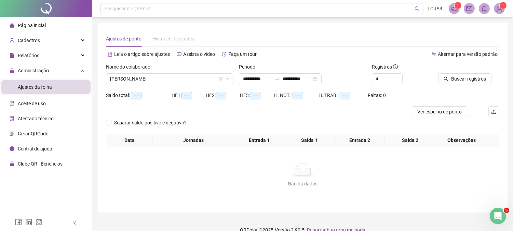
click at [494, 79] on div "Buscar registros" at bounding box center [469, 73] width 61 height 21
click at [489, 79] on button "Buscar registros" at bounding box center [465, 78] width 53 height 11
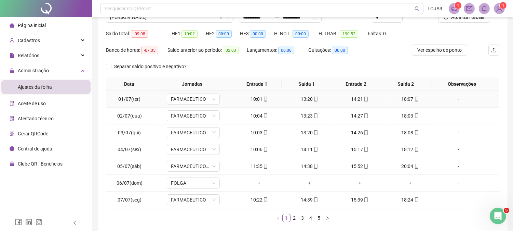
scroll to position [96, 0]
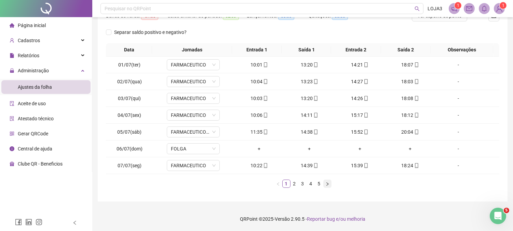
click at [328, 185] on icon "right" at bounding box center [328, 184] width 4 height 4
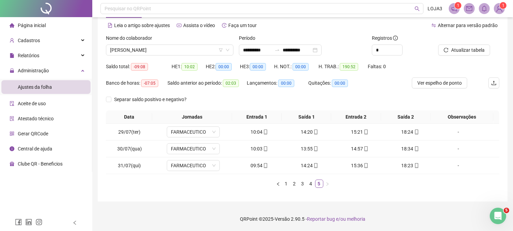
scroll to position [28, 0]
click at [196, 51] on span "[PERSON_NAME]" at bounding box center [169, 50] width 119 height 10
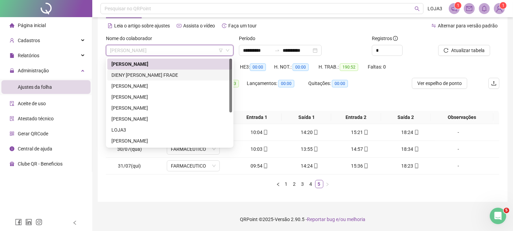
click at [167, 72] on div "DIENY [PERSON_NAME] FRADE" at bounding box center [170, 75] width 117 height 8
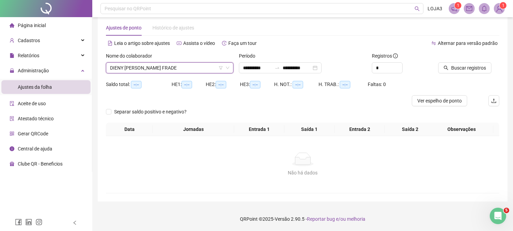
scroll to position [11, 0]
click at [479, 74] on div "Buscar registros" at bounding box center [469, 65] width 67 height 27
click at [479, 65] on span "Buscar registros" at bounding box center [469, 68] width 35 height 8
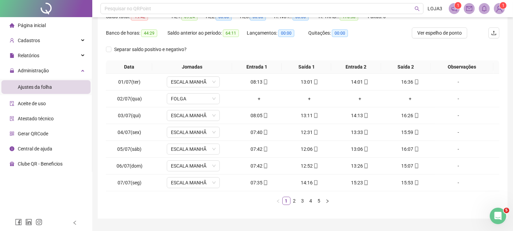
scroll to position [96, 0]
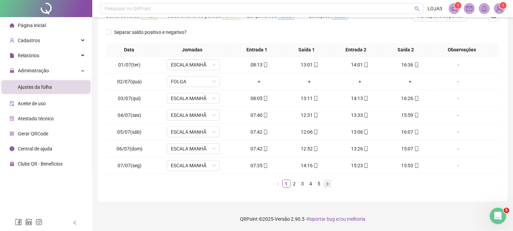
click at [327, 185] on icon "right" at bounding box center [328, 184] width 4 height 4
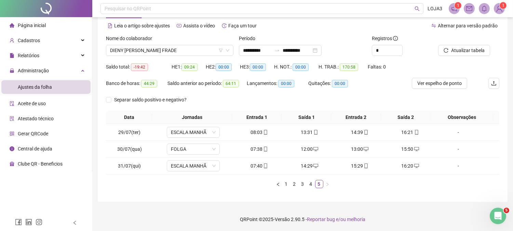
scroll to position [0, 0]
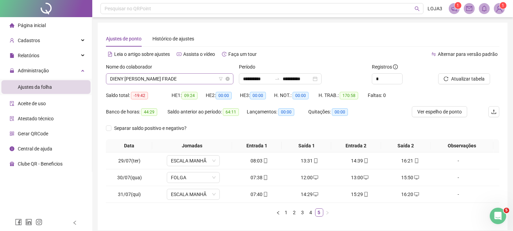
click at [145, 78] on span "DIENY [PERSON_NAME] FRADE" at bounding box center [169, 79] width 119 height 10
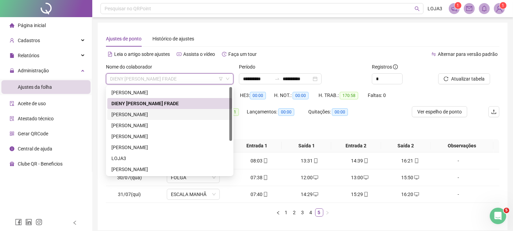
click at [140, 116] on div "[PERSON_NAME]" at bounding box center [170, 114] width 117 height 8
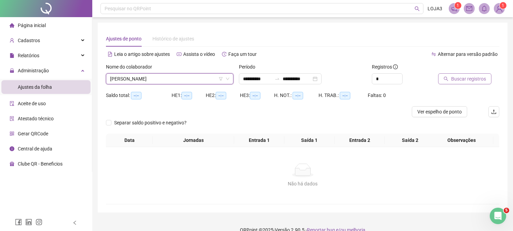
click at [450, 76] on button "Buscar registros" at bounding box center [465, 78] width 53 height 11
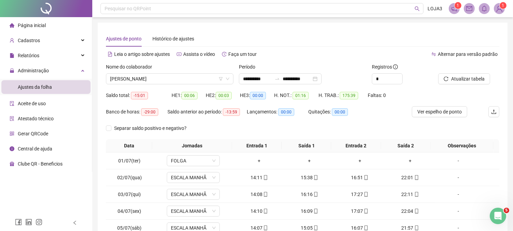
scroll to position [96, 0]
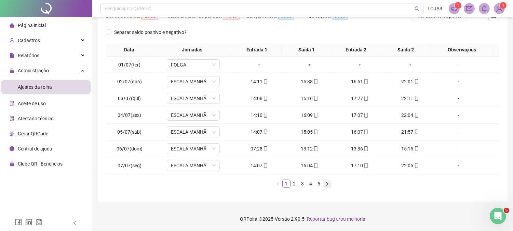
click at [327, 184] on icon "right" at bounding box center [328, 184] width 4 height 4
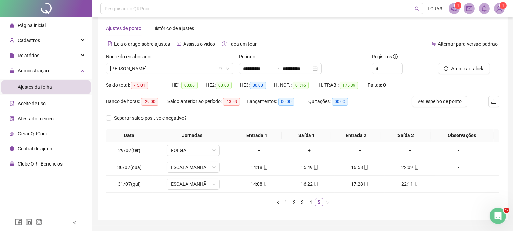
scroll to position [0, 0]
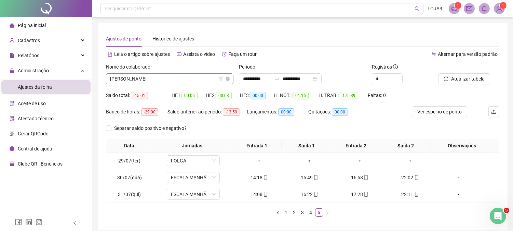
click at [194, 83] on span "[PERSON_NAME]" at bounding box center [169, 79] width 119 height 10
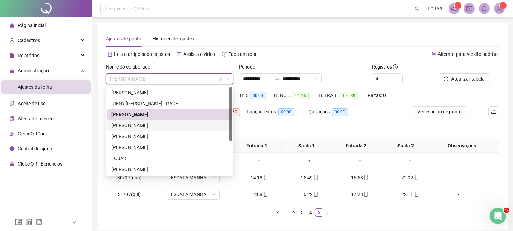
click at [180, 123] on div "[PERSON_NAME]" at bounding box center [170, 125] width 117 height 8
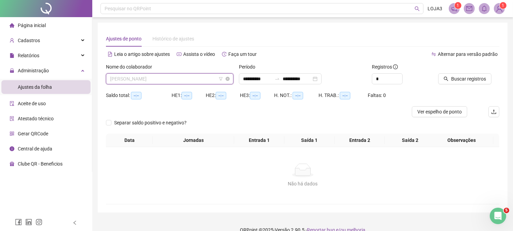
click at [179, 81] on span "[PERSON_NAME]" at bounding box center [169, 79] width 119 height 10
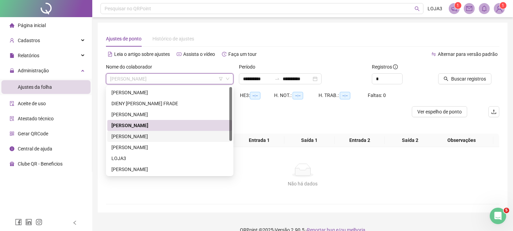
click at [165, 133] on div "[PERSON_NAME]" at bounding box center [170, 136] width 117 height 8
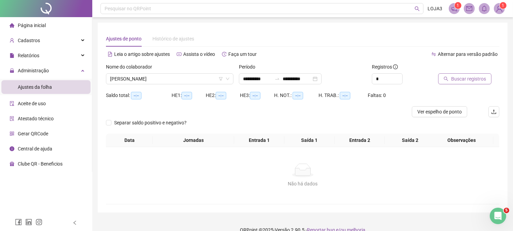
click at [465, 78] on span "Buscar registros" at bounding box center [469, 79] width 35 height 8
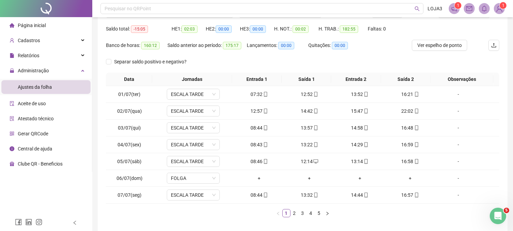
scroll to position [96, 0]
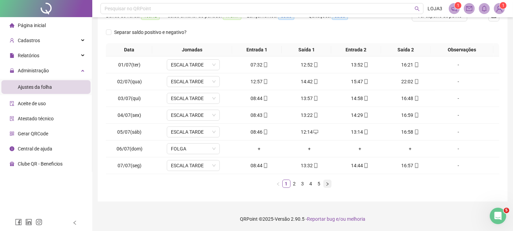
click at [329, 184] on icon "right" at bounding box center [328, 184] width 4 height 4
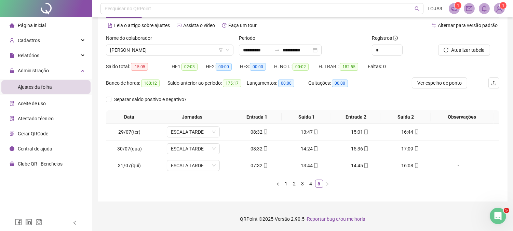
scroll to position [28, 0]
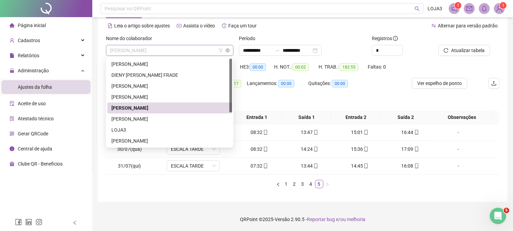
click at [191, 47] on span "[PERSON_NAME]" at bounding box center [169, 50] width 119 height 10
click at [171, 117] on div "[PERSON_NAME]" at bounding box center [170, 119] width 117 height 8
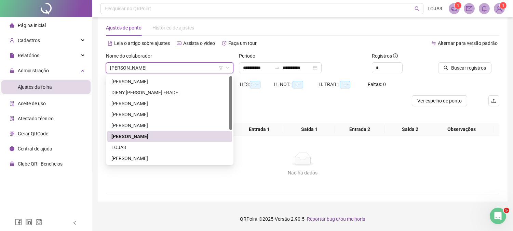
scroll to position [11, 0]
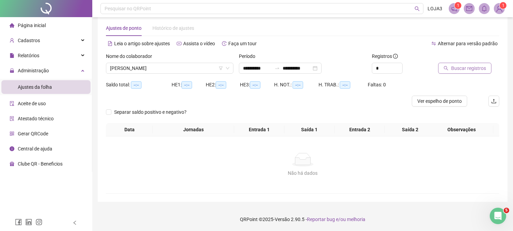
click at [478, 66] on span "Buscar registros" at bounding box center [469, 68] width 35 height 8
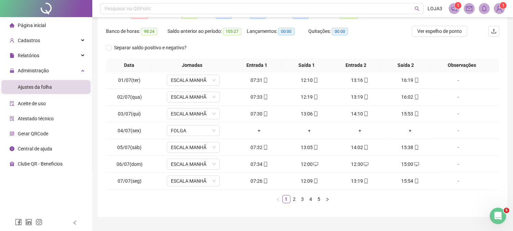
scroll to position [96, 0]
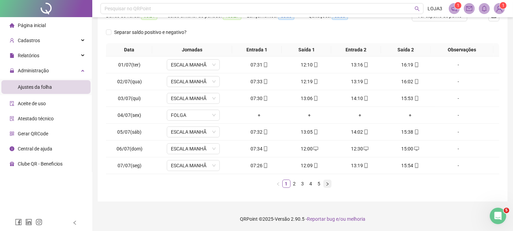
click at [328, 183] on icon "right" at bounding box center [328, 184] width 4 height 4
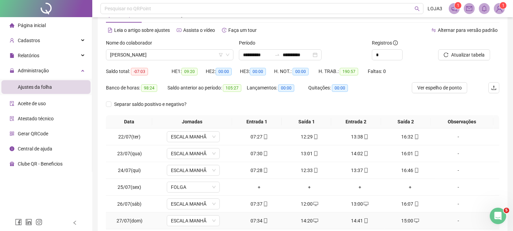
scroll to position [7, 0]
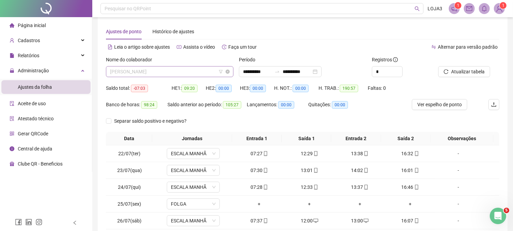
click at [170, 72] on span "[PERSON_NAME]" at bounding box center [169, 71] width 119 height 10
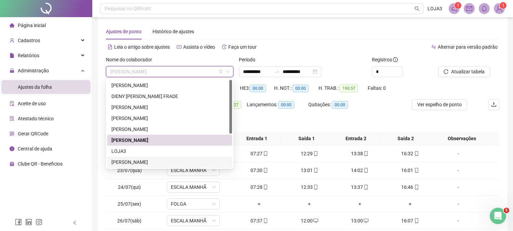
click at [157, 158] on div "[PERSON_NAME]" at bounding box center [170, 162] width 117 height 8
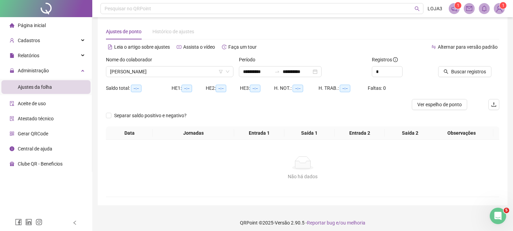
click at [472, 64] on div at bounding box center [461, 61] width 44 height 10
click at [470, 72] on span "Buscar registros" at bounding box center [469, 72] width 35 height 8
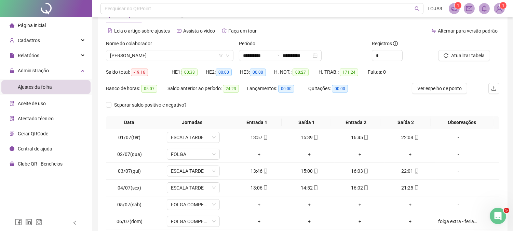
scroll to position [96, 0]
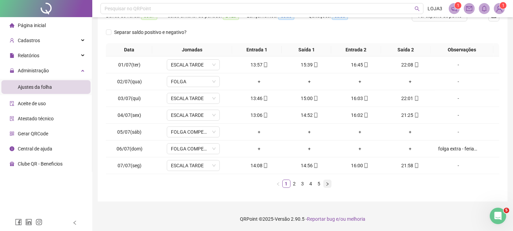
click at [330, 183] on button "button" at bounding box center [328, 183] width 8 height 8
click at [329, 183] on button "button" at bounding box center [328, 183] width 8 height 8
click at [329, 183] on icon "right" at bounding box center [328, 184] width 4 height 4
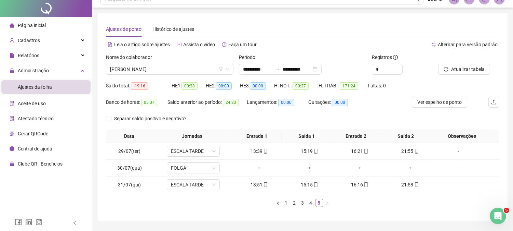
scroll to position [0, 0]
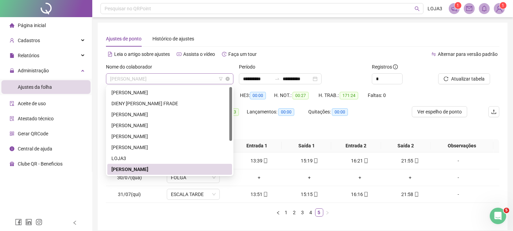
click at [174, 74] on span "[PERSON_NAME]" at bounding box center [169, 79] width 119 height 10
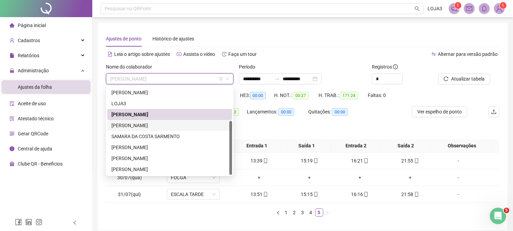
click at [165, 122] on div "[PERSON_NAME]" at bounding box center [170, 125] width 117 height 8
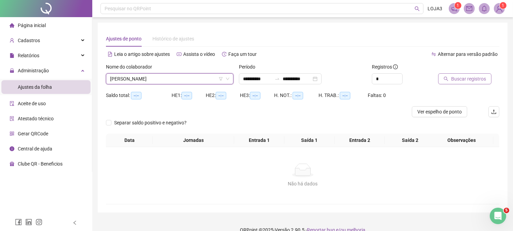
click at [464, 81] on span "Buscar registros" at bounding box center [469, 79] width 35 height 8
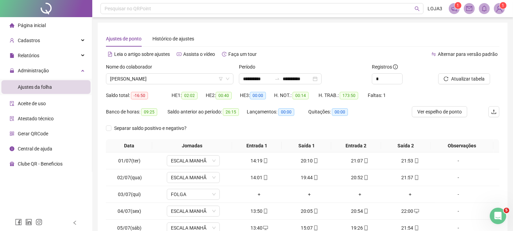
scroll to position [96, 0]
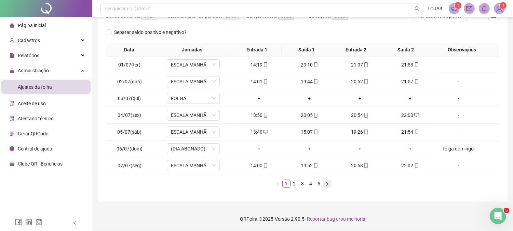
click at [328, 186] on icon "right" at bounding box center [328, 184] width 4 height 4
click at [327, 185] on icon "right" at bounding box center [328, 184] width 4 height 4
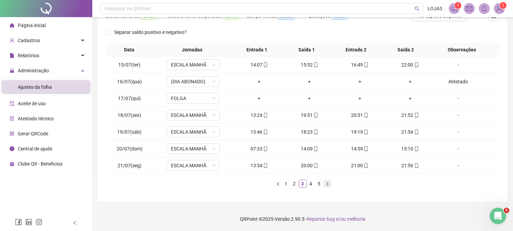
click at [327, 185] on icon "right" at bounding box center [328, 184] width 4 height 4
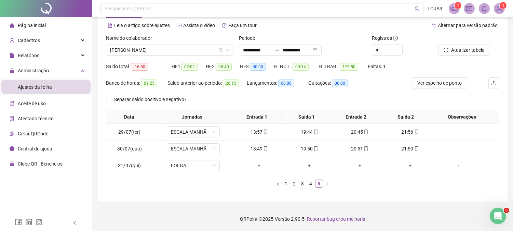
scroll to position [28, 0]
click at [152, 52] on span "[PERSON_NAME]" at bounding box center [169, 50] width 119 height 10
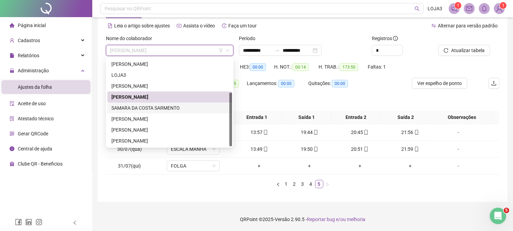
click at [148, 106] on div "SAMARA DA COSTA SARMENTO" at bounding box center [170, 108] width 117 height 8
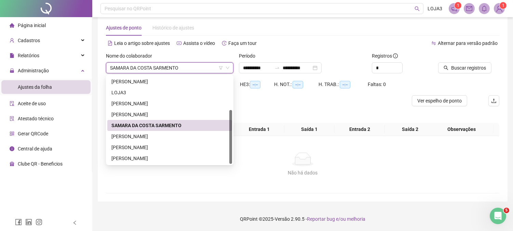
scroll to position [11, 0]
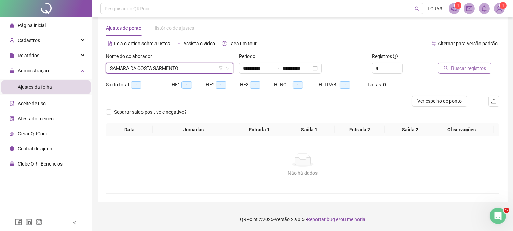
click at [461, 65] on span "Buscar registros" at bounding box center [469, 68] width 35 height 8
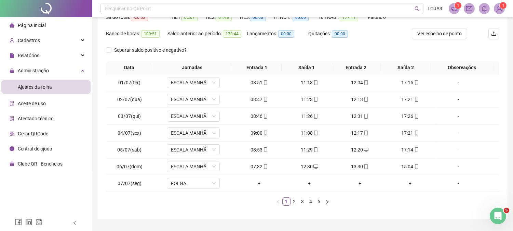
scroll to position [96, 0]
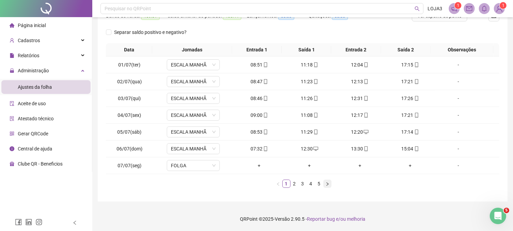
click at [328, 185] on icon "right" at bounding box center [328, 184] width 4 height 4
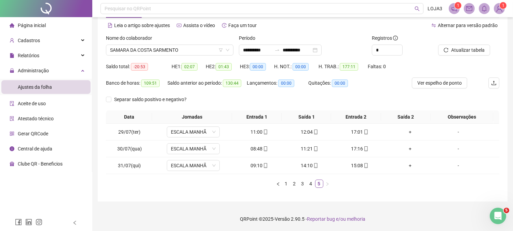
scroll to position [28, 0]
click at [174, 53] on span "SAMARA DA COSTA SARMENTO" at bounding box center [169, 50] width 119 height 10
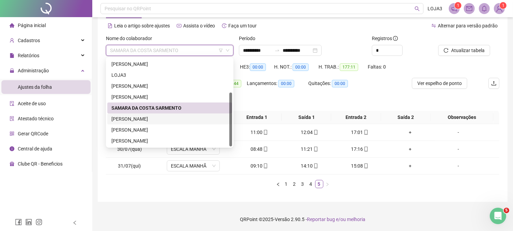
click at [162, 118] on div "[PERSON_NAME]" at bounding box center [170, 119] width 117 height 8
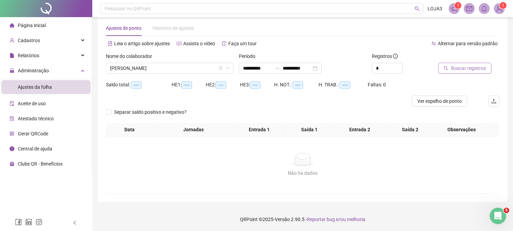
click at [462, 71] on span "Buscar registros" at bounding box center [469, 68] width 35 height 8
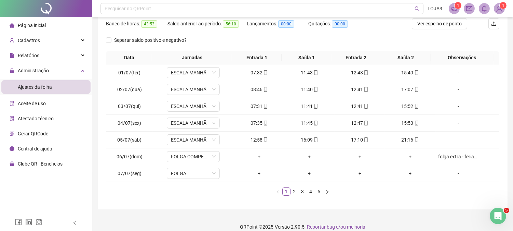
scroll to position [96, 0]
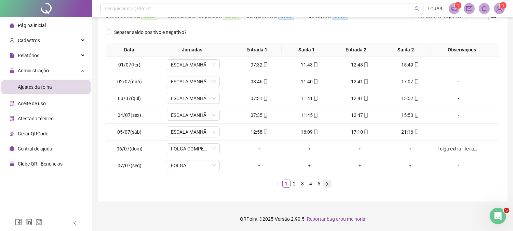
click at [330, 181] on button "button" at bounding box center [328, 183] width 8 height 8
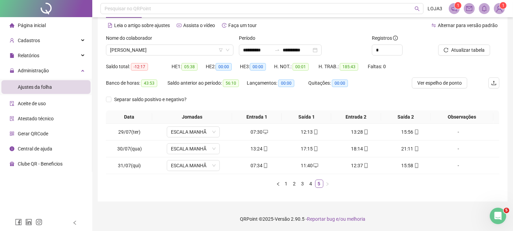
scroll to position [28, 0]
click at [162, 52] on span "[PERSON_NAME]" at bounding box center [169, 50] width 119 height 10
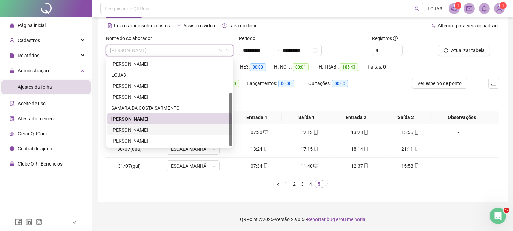
click at [137, 132] on div "[PERSON_NAME]" at bounding box center [170, 130] width 117 height 8
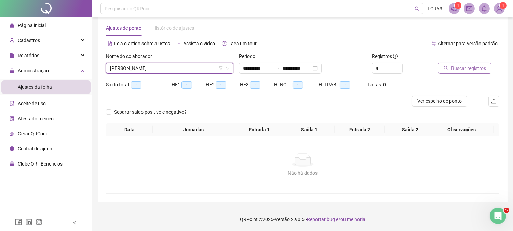
click at [460, 65] on span "Buscar registros" at bounding box center [469, 68] width 35 height 8
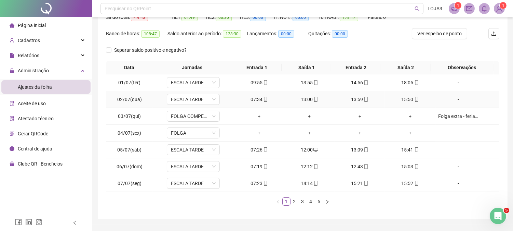
scroll to position [96, 0]
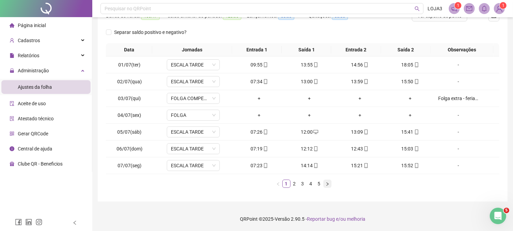
click at [328, 183] on icon "right" at bounding box center [328, 184] width 4 height 4
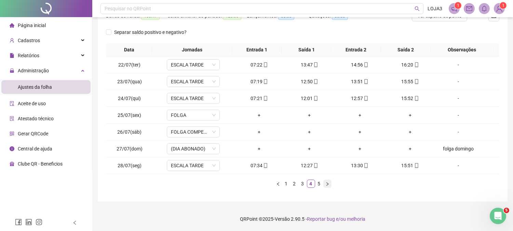
click at [328, 183] on icon "right" at bounding box center [328, 184] width 4 height 4
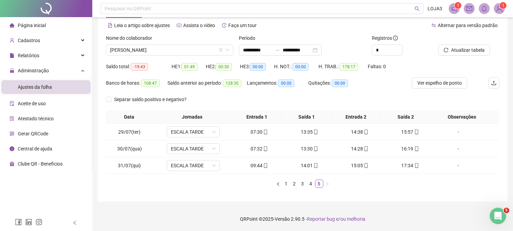
scroll to position [28, 0]
click at [182, 49] on span "[PERSON_NAME]" at bounding box center [169, 50] width 119 height 10
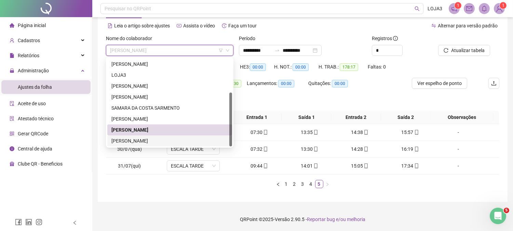
click at [162, 140] on div "[PERSON_NAME]" at bounding box center [170, 141] width 117 height 8
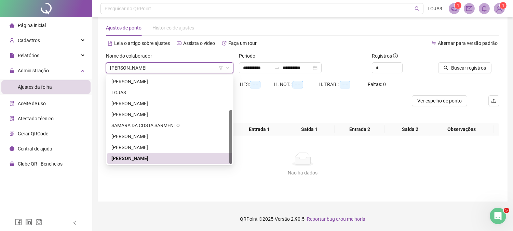
scroll to position [11, 0]
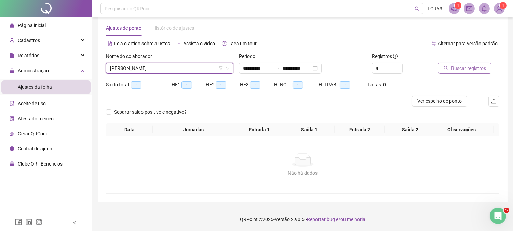
click at [488, 69] on button "Buscar registros" at bounding box center [465, 68] width 53 height 11
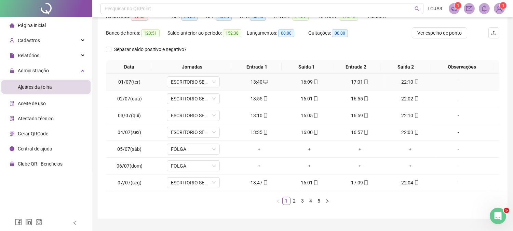
scroll to position [96, 0]
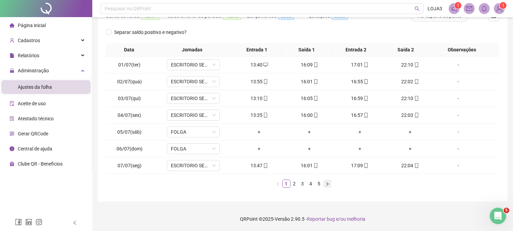
click at [324, 186] on button "button" at bounding box center [328, 183] width 8 height 8
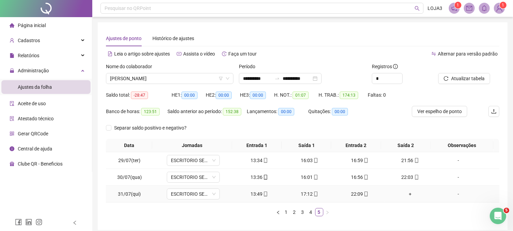
scroll to position [0, 0]
